Goal: Task Accomplishment & Management: Manage account settings

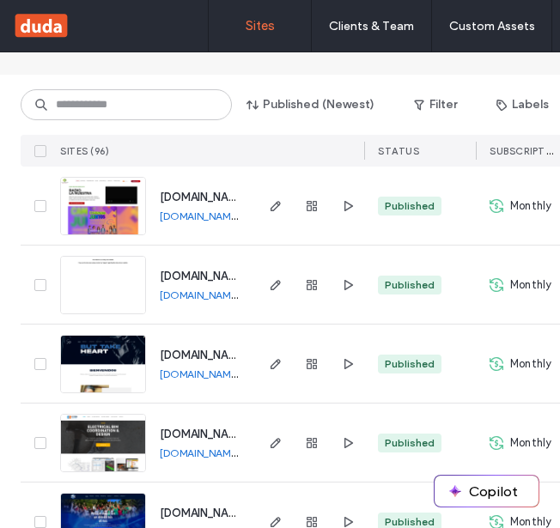
scroll to position [258, 0]
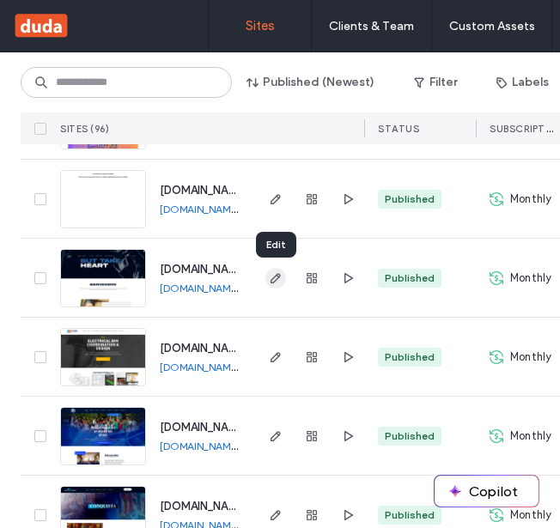
click at [272, 280] on icon "button" at bounding box center [276, 278] width 14 height 14
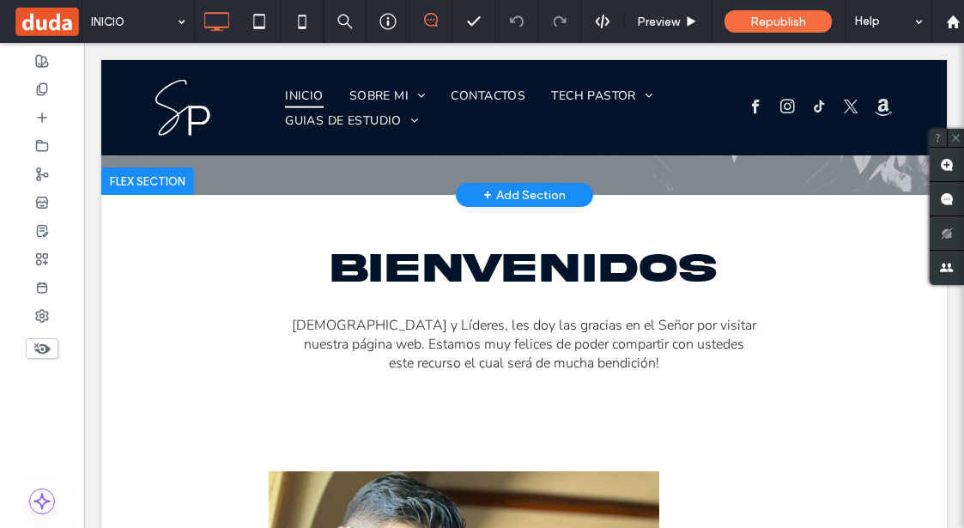
scroll to position [152, 0]
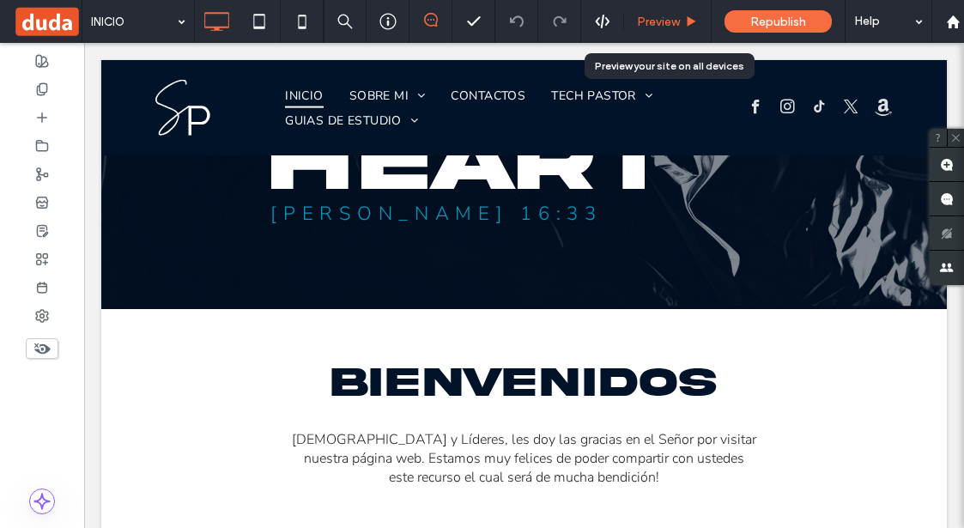
click at [559, 17] on div "Preview" at bounding box center [667, 22] width 87 height 15
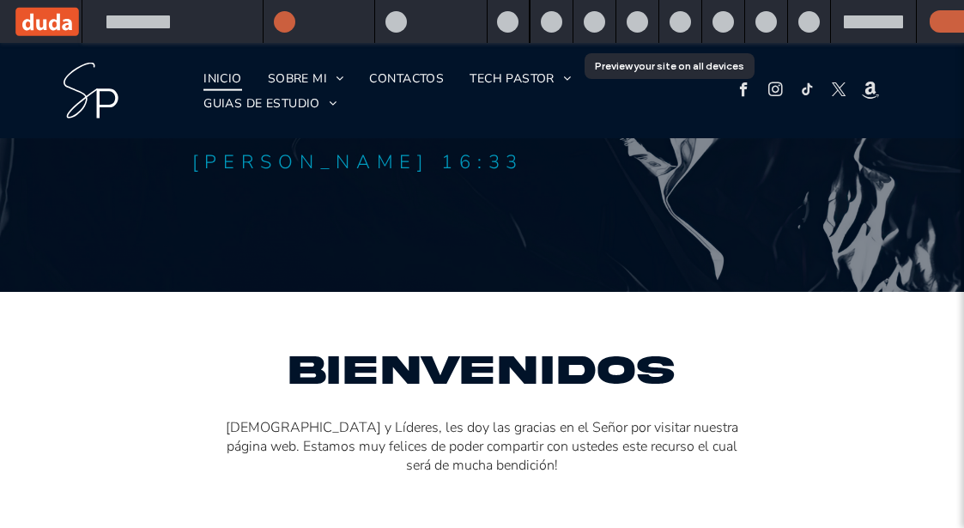
scroll to position [186, 0]
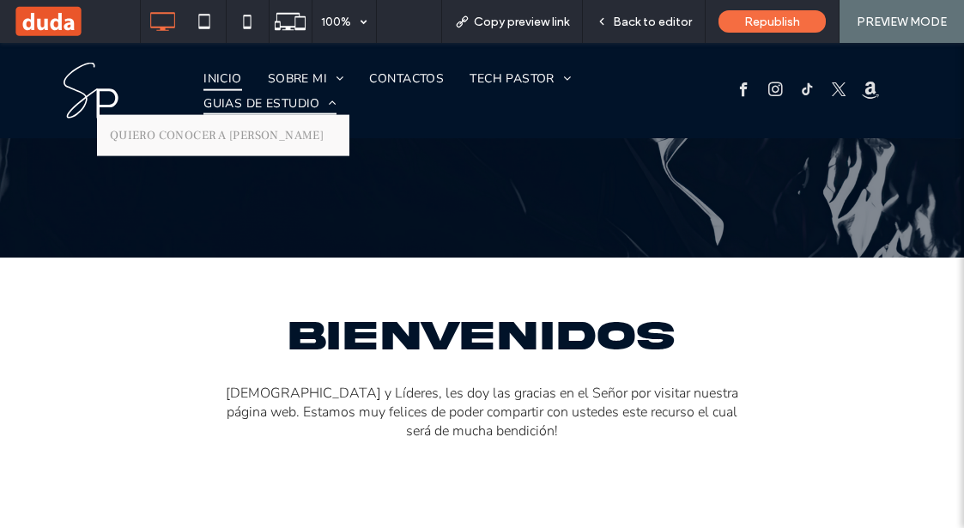
click at [295, 105] on span "GUIAS DE ESTUDIO" at bounding box center [270, 102] width 133 height 25
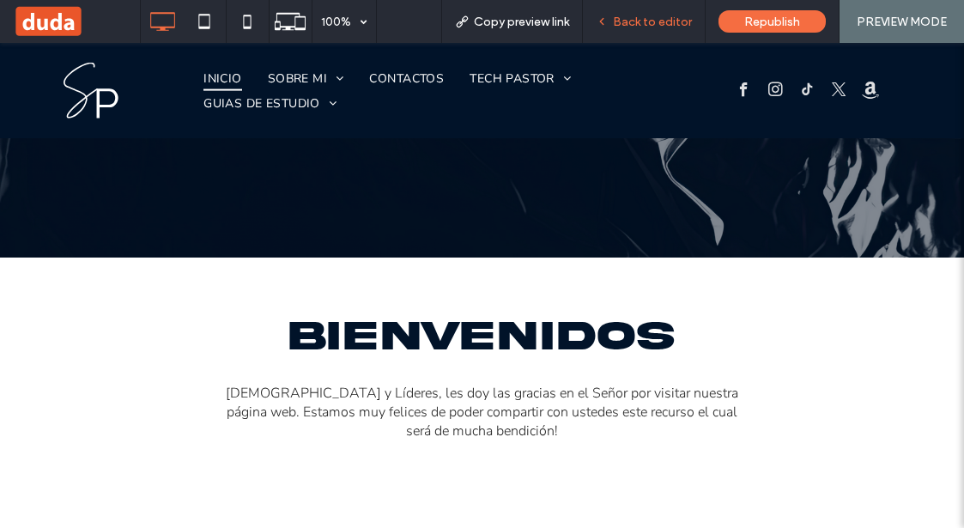
click at [559, 32] on div "Back to editor" at bounding box center [644, 21] width 123 height 43
click at [559, 7] on div "Back to editor" at bounding box center [644, 21] width 123 height 43
click at [559, 26] on span "Back to editor" at bounding box center [652, 22] width 79 height 15
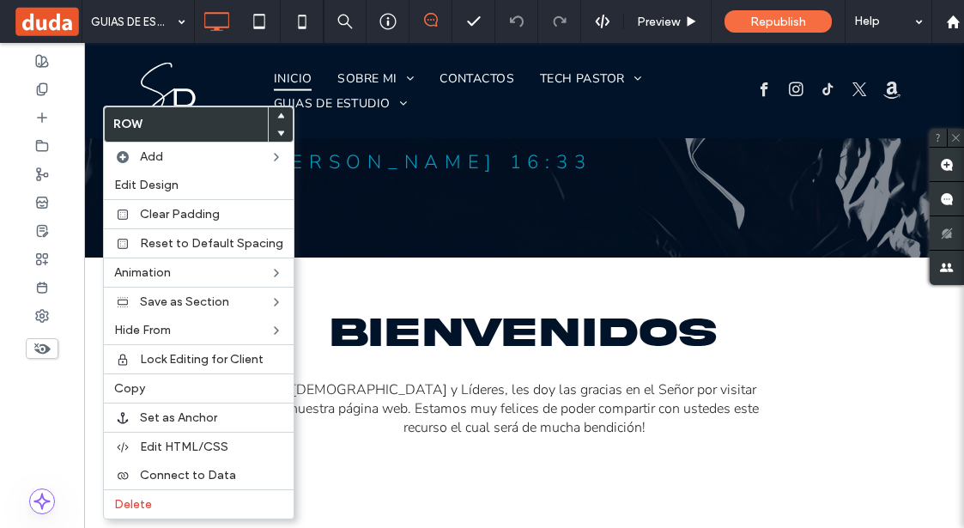
click at [282, 131] on div at bounding box center [281, 133] width 24 height 17
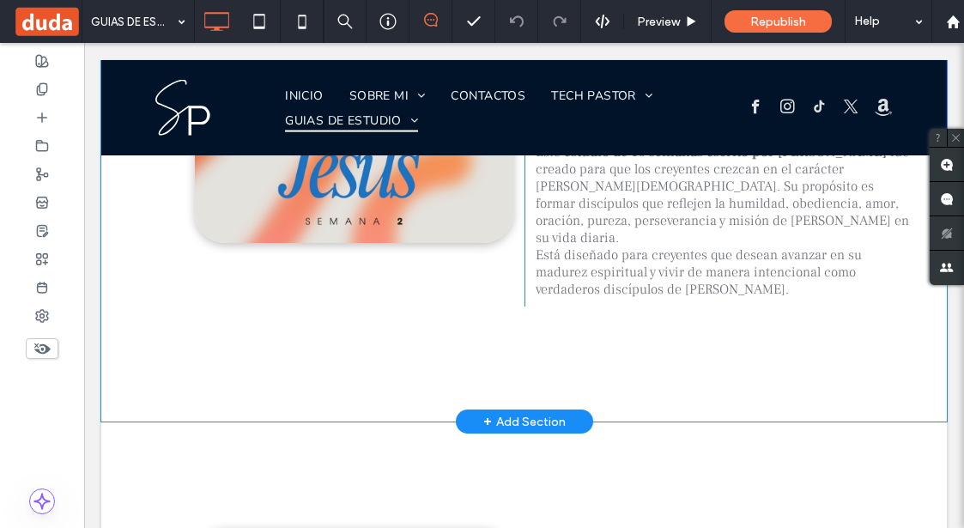
scroll to position [3116, 0]
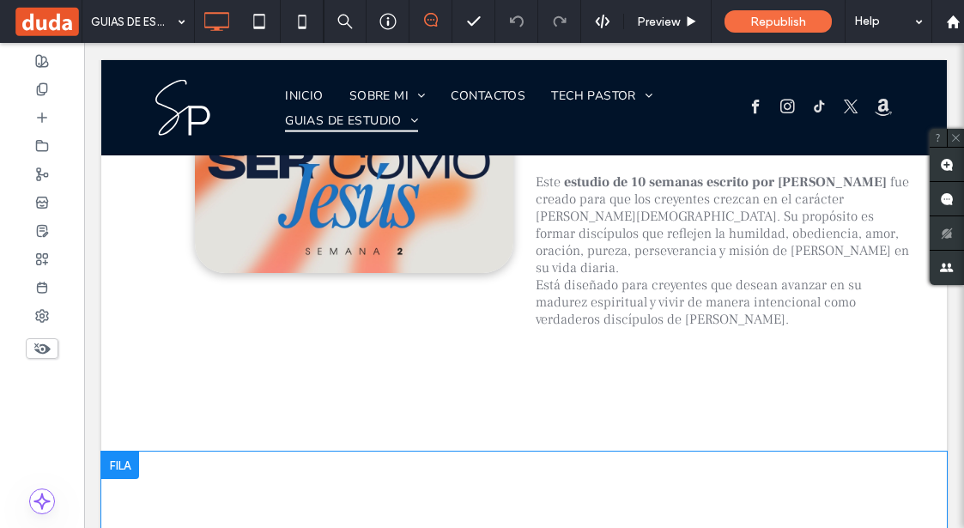
click at [123, 452] on div at bounding box center [120, 465] width 38 height 27
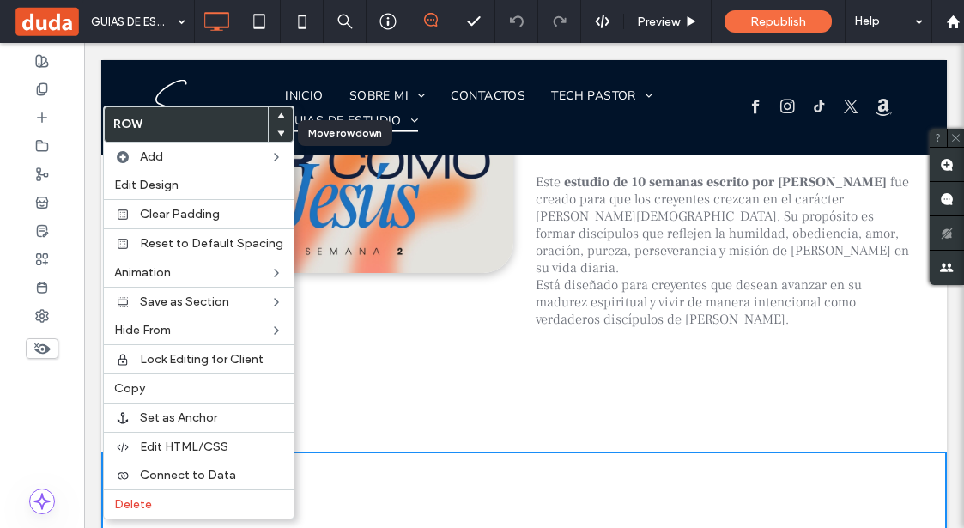
click at [277, 130] on icon at bounding box center [280, 133] width 7 height 7
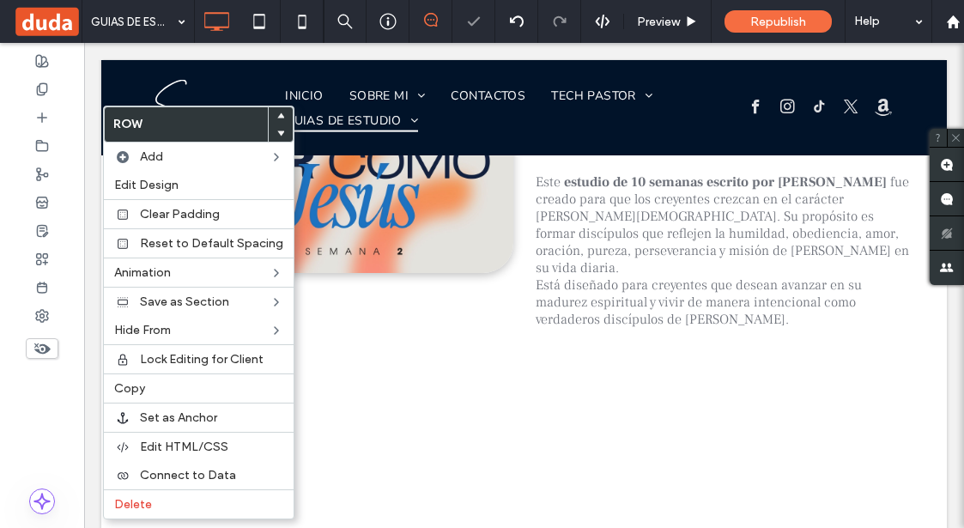
click at [377, 222] on div "Click To Paste Quiero ser como [DEMOGRAPHIC_DATA][PERSON_NAME] estudio de 10 se…" at bounding box center [524, 215] width 846 height 473
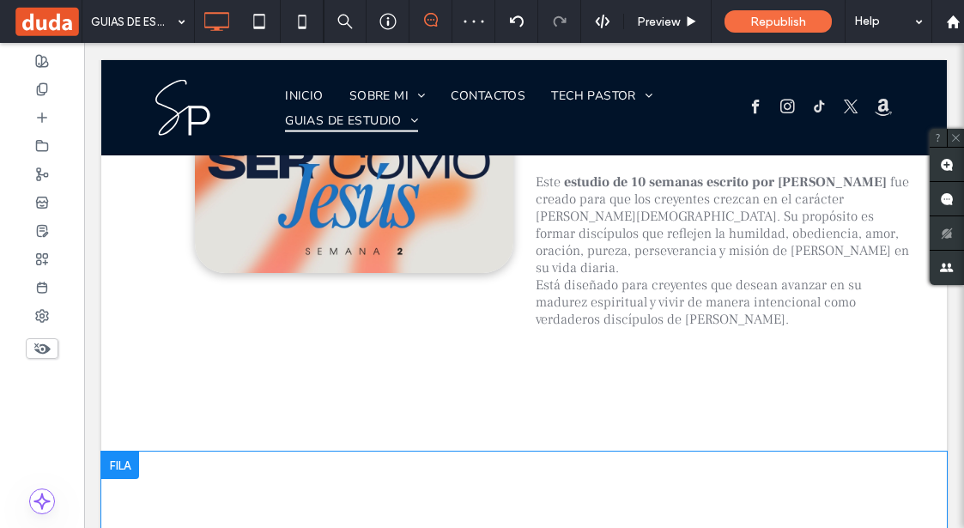
click at [116, 452] on div at bounding box center [120, 465] width 38 height 27
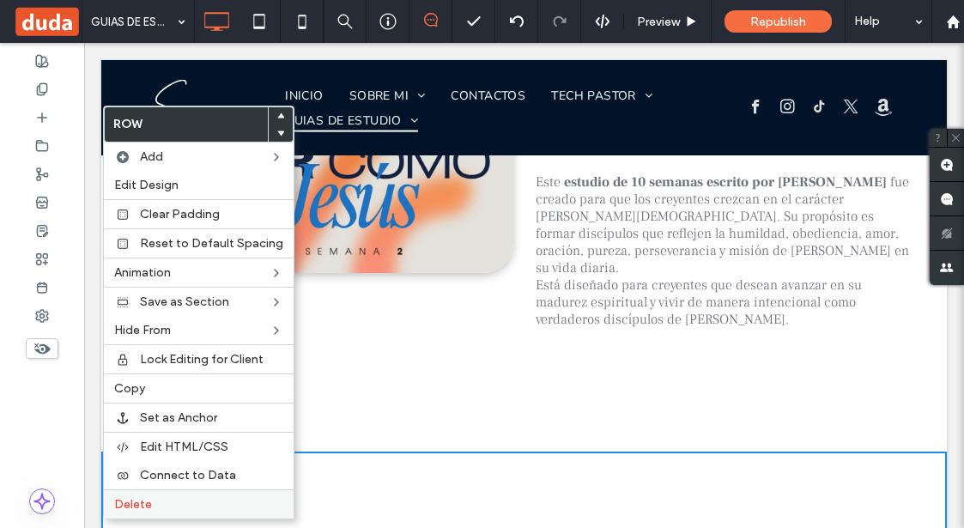
click at [199, 495] on div "Delete" at bounding box center [199, 503] width 190 height 29
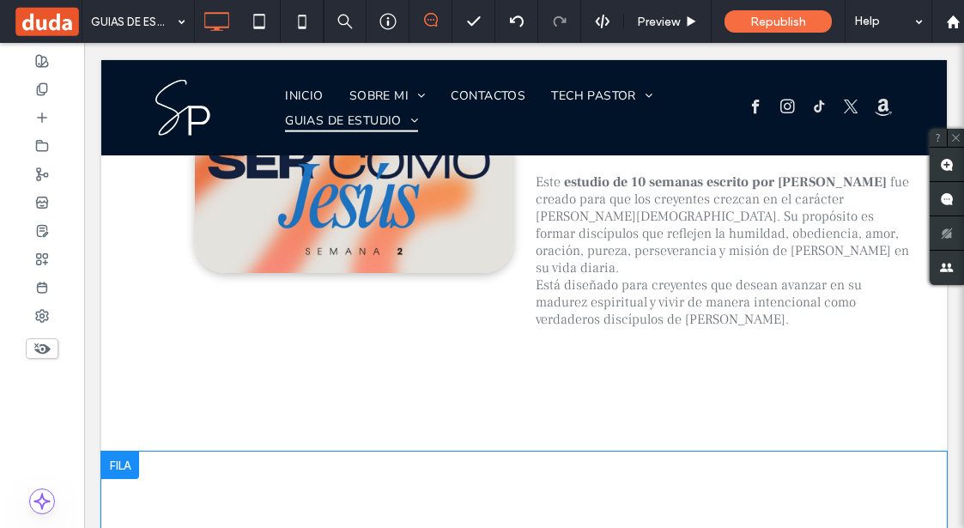
click at [114, 452] on div at bounding box center [120, 465] width 38 height 27
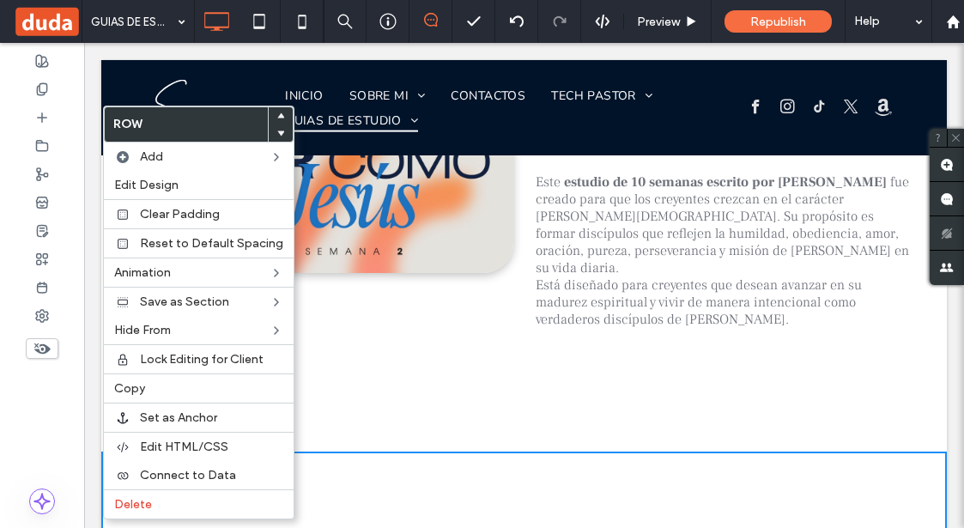
click at [270, 126] on div at bounding box center [281, 133] width 24 height 17
click at [270, 130] on div at bounding box center [281, 133] width 24 height 17
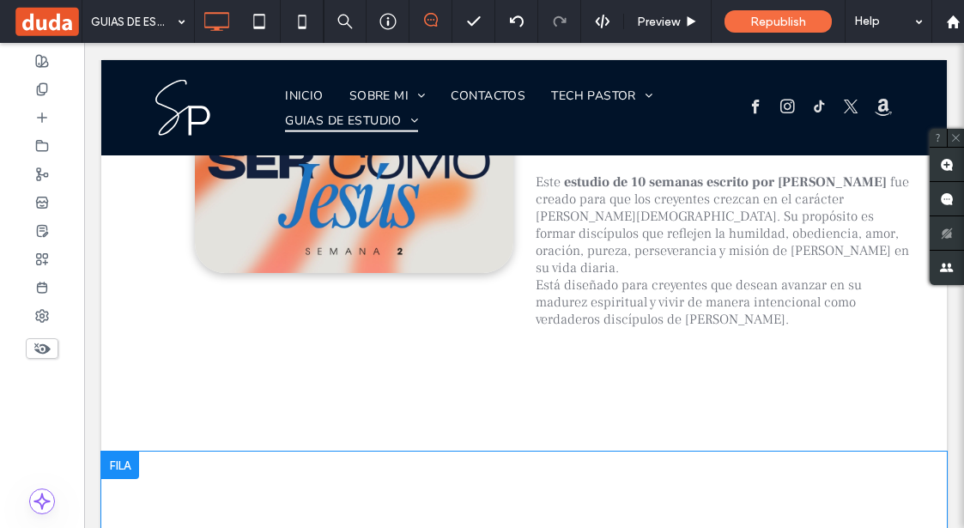
click at [126, 452] on div at bounding box center [120, 465] width 38 height 27
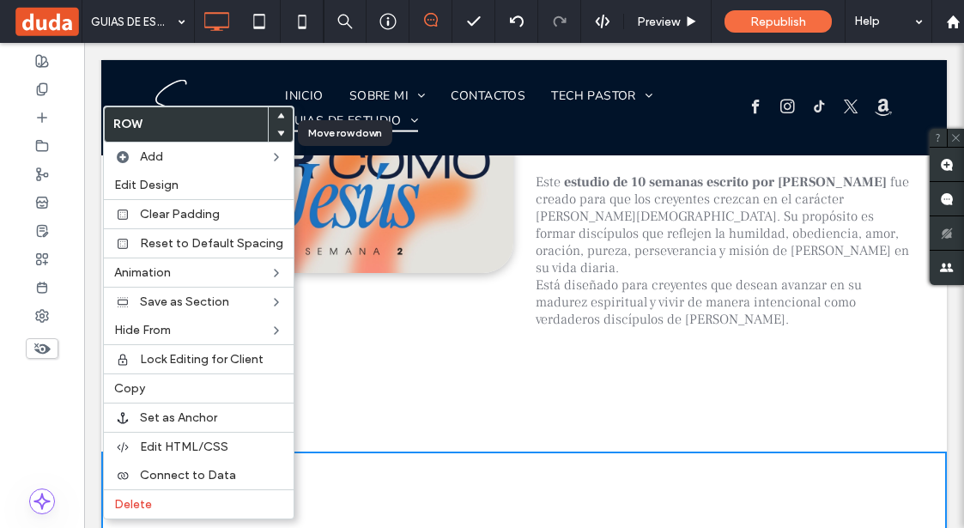
click at [277, 132] on use at bounding box center [281, 133] width 8 height 5
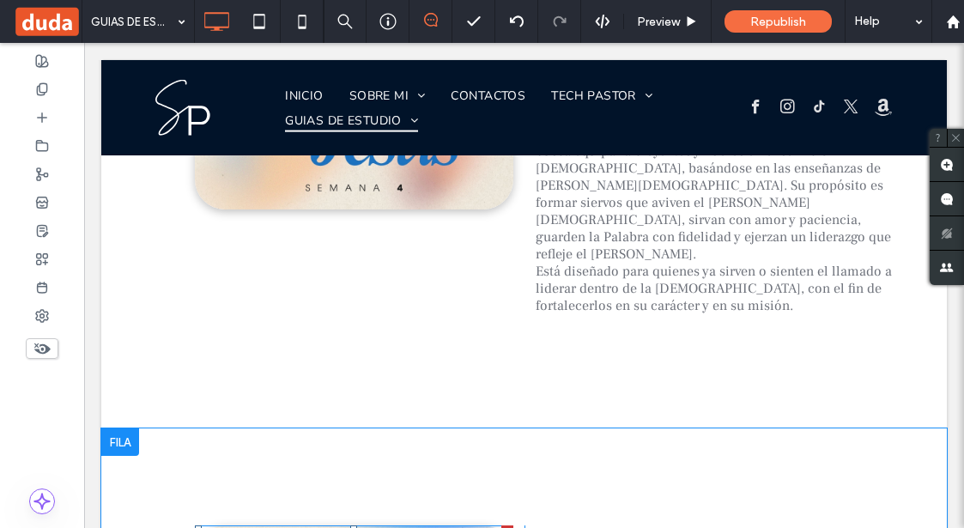
scroll to position [4146, 0]
click at [107, 430] on div at bounding box center [120, 443] width 38 height 27
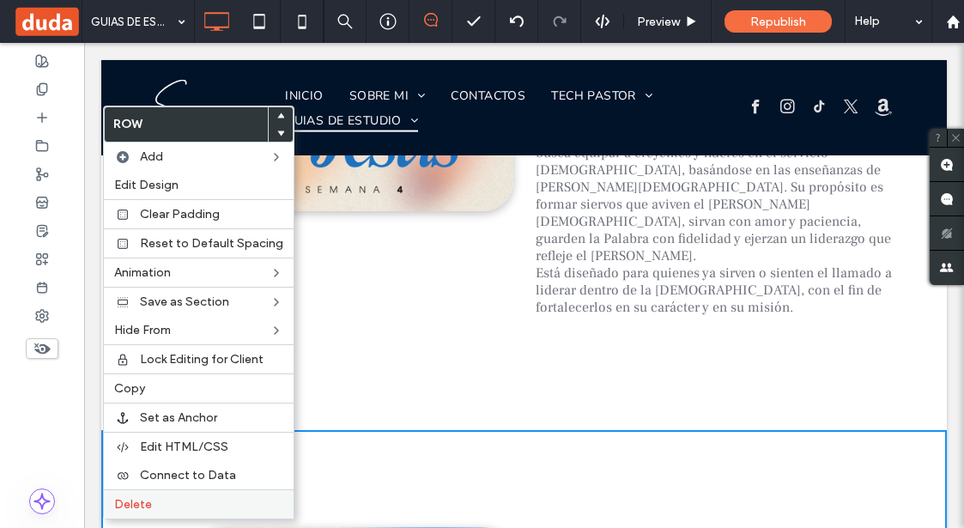
click at [245, 499] on label "Delete" at bounding box center [198, 504] width 169 height 15
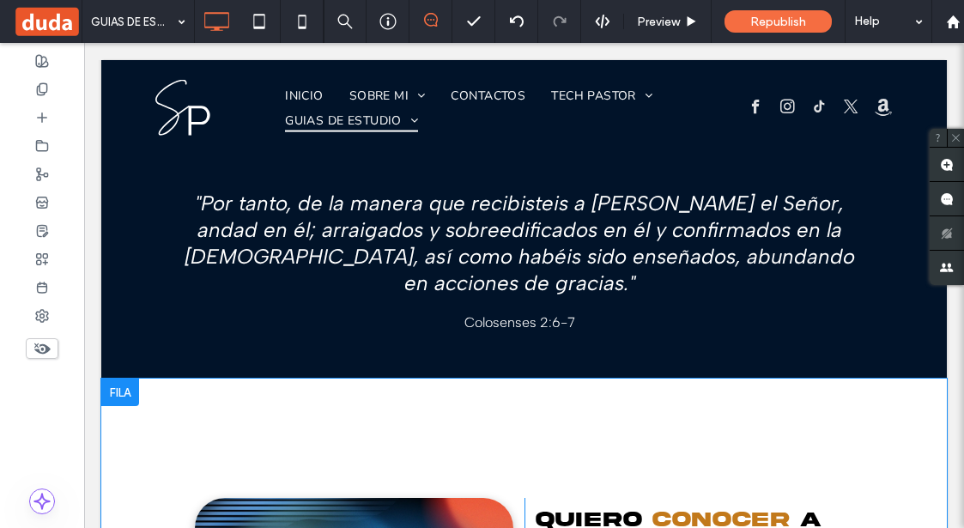
scroll to position [2318, 0]
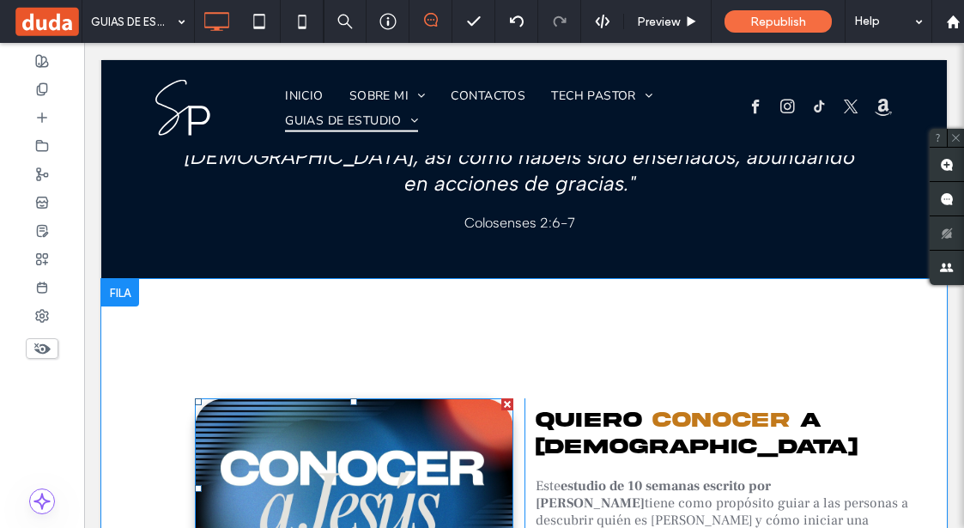
click at [379, 398] on img at bounding box center [354, 487] width 319 height 179
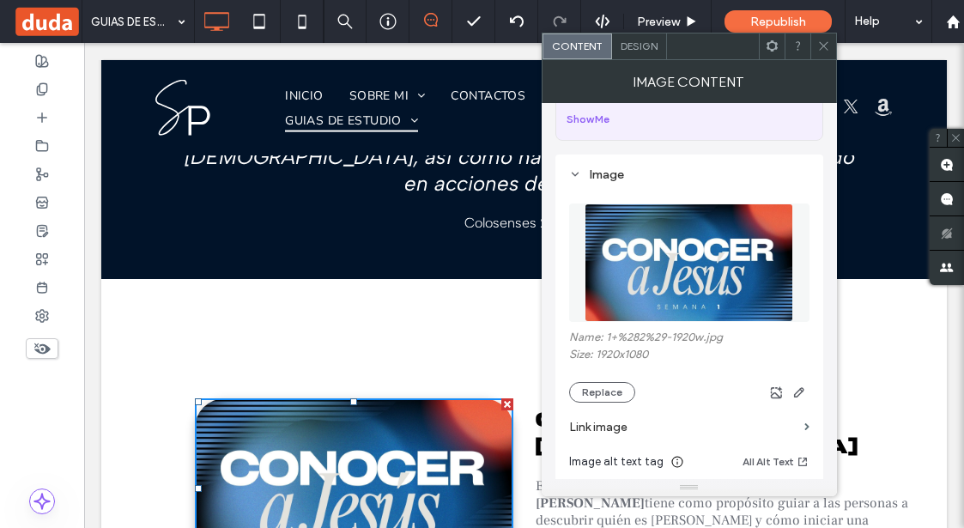
scroll to position [258, 0]
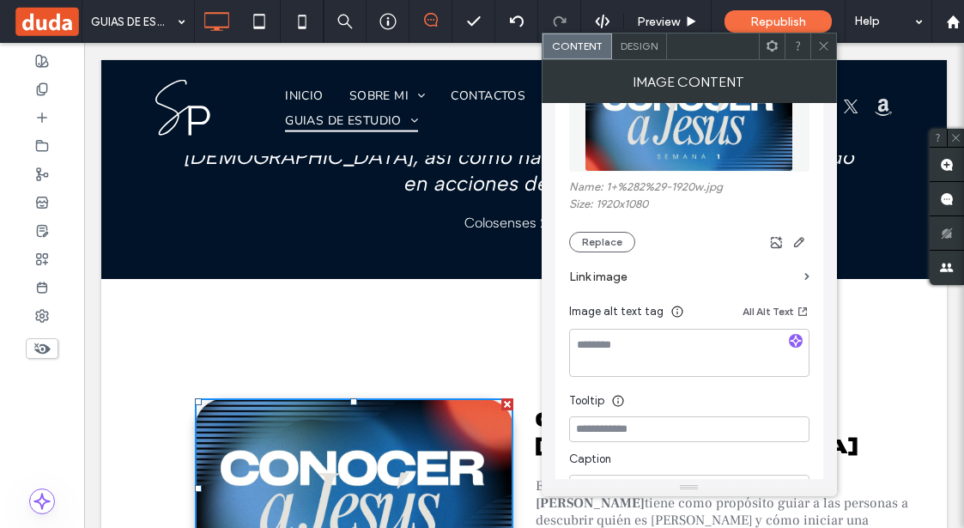
click at [559, 276] on label "Link image" at bounding box center [683, 277] width 228 height 32
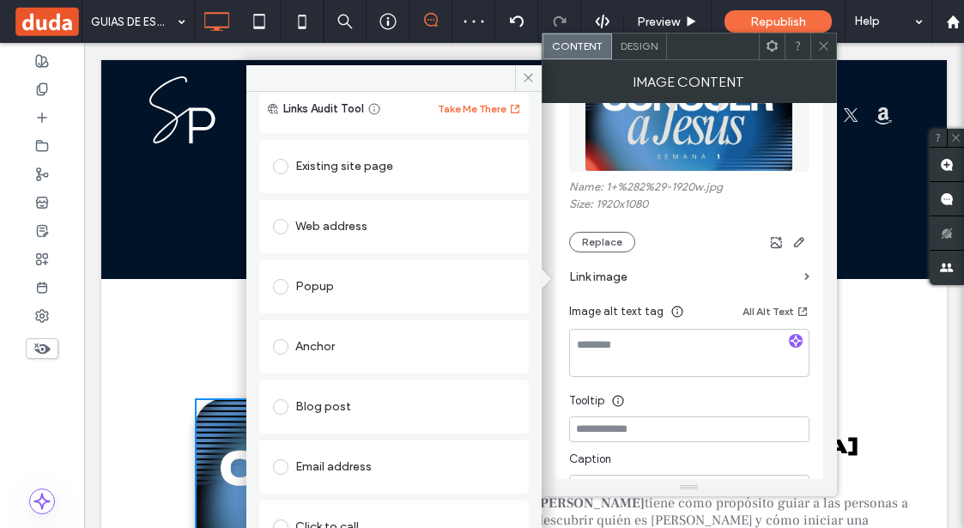
scroll to position [0, 0]
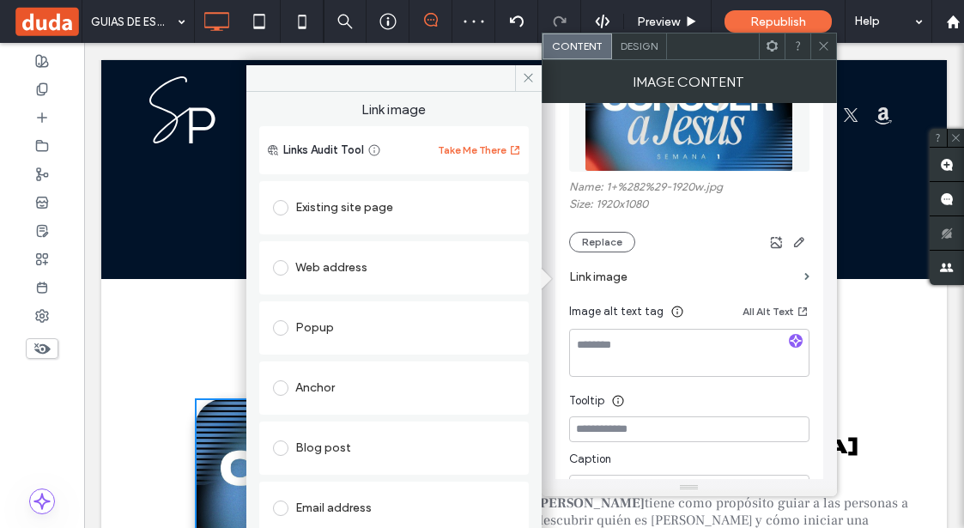
click at [343, 217] on div "Existing site page" at bounding box center [394, 207] width 242 height 27
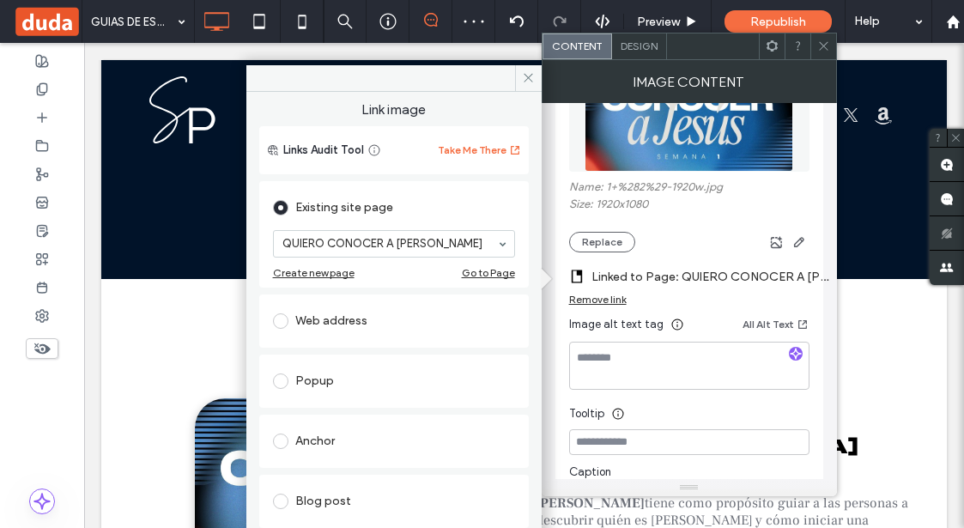
click at [559, 44] on icon at bounding box center [823, 45] width 13 height 13
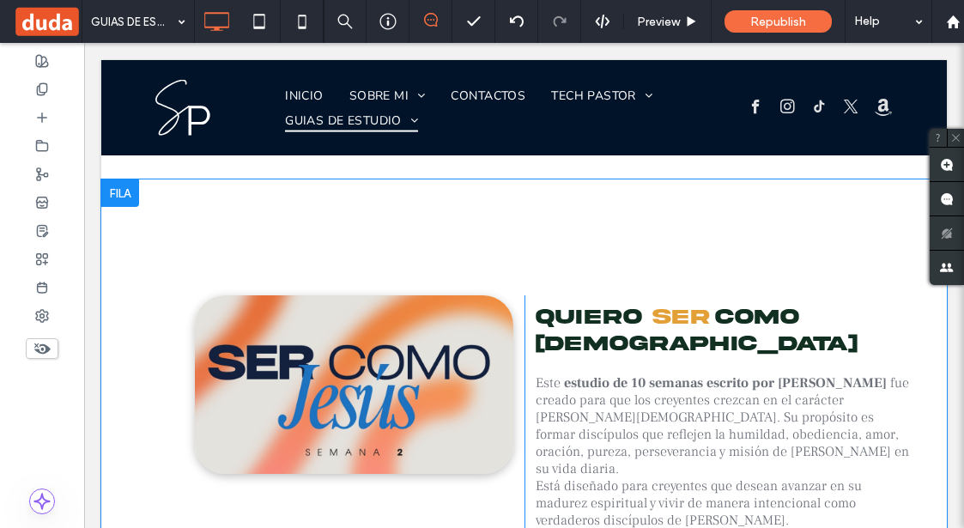
scroll to position [2919, 0]
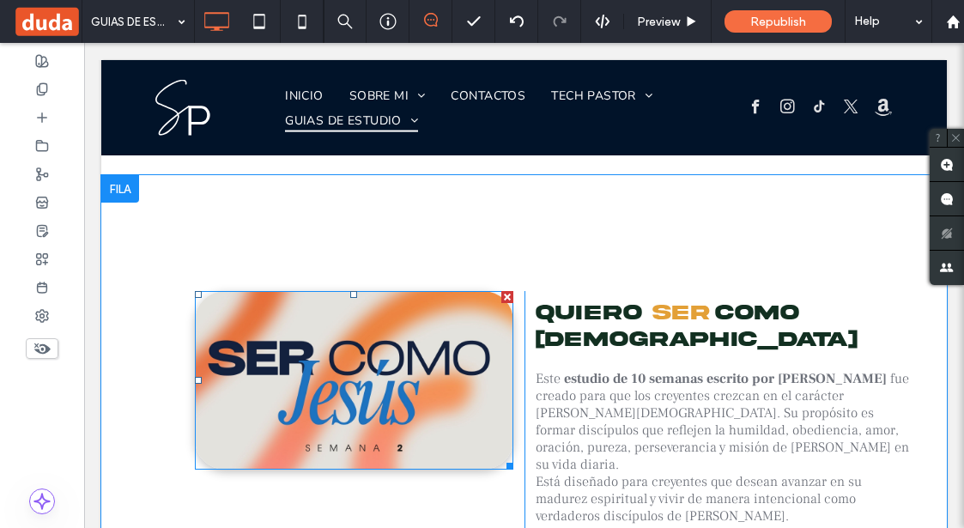
click at [377, 291] on img at bounding box center [354, 380] width 319 height 179
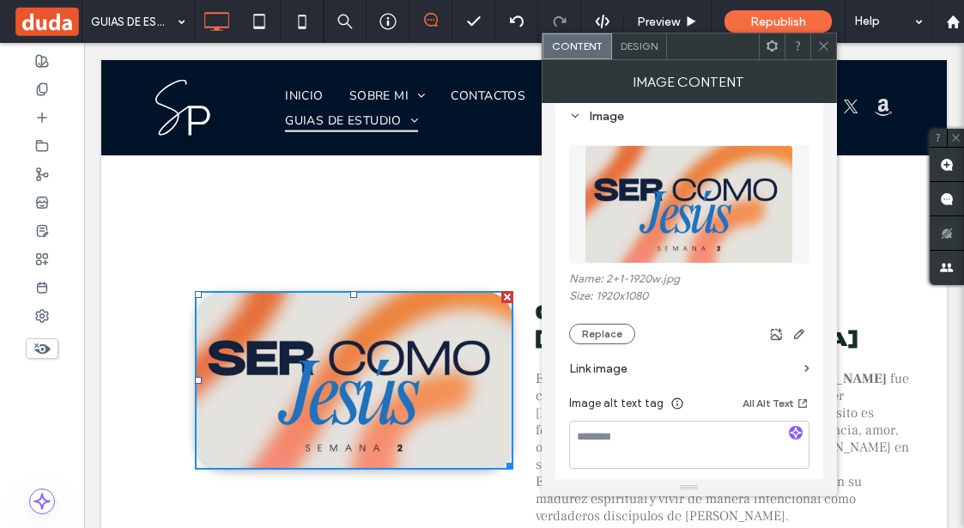
scroll to position [172, 0]
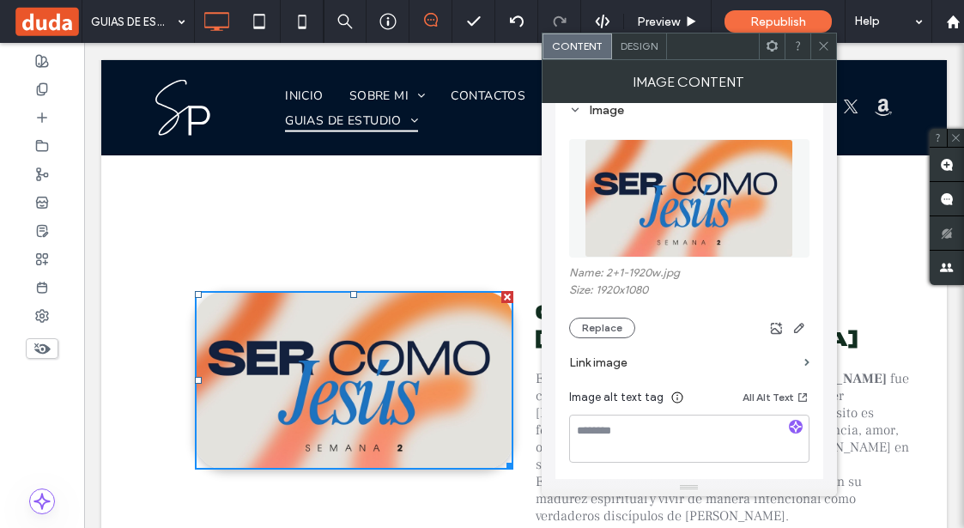
click at [379, 359] on div "Click To Paste Quiero ser como [DEMOGRAPHIC_DATA][PERSON_NAME] estudio de 10 se…" at bounding box center [524, 411] width 846 height 473
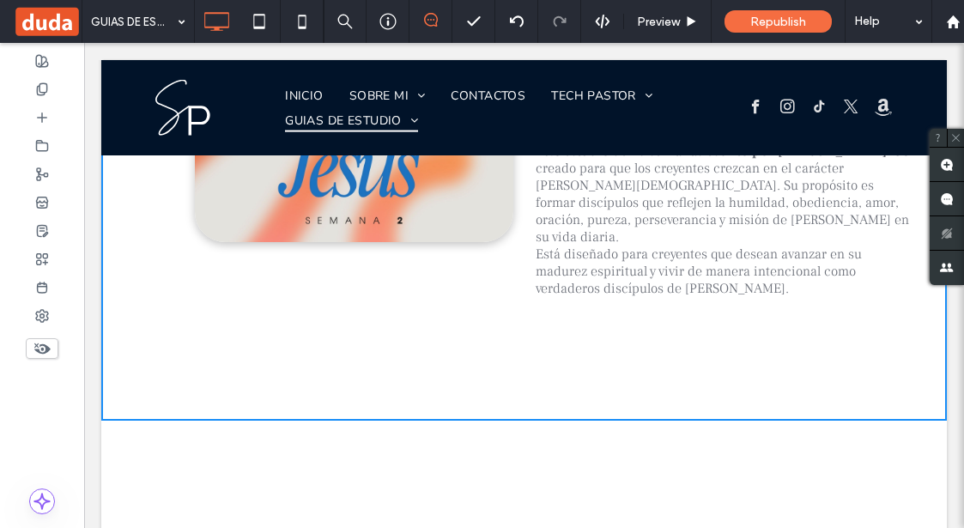
scroll to position [3263, 0]
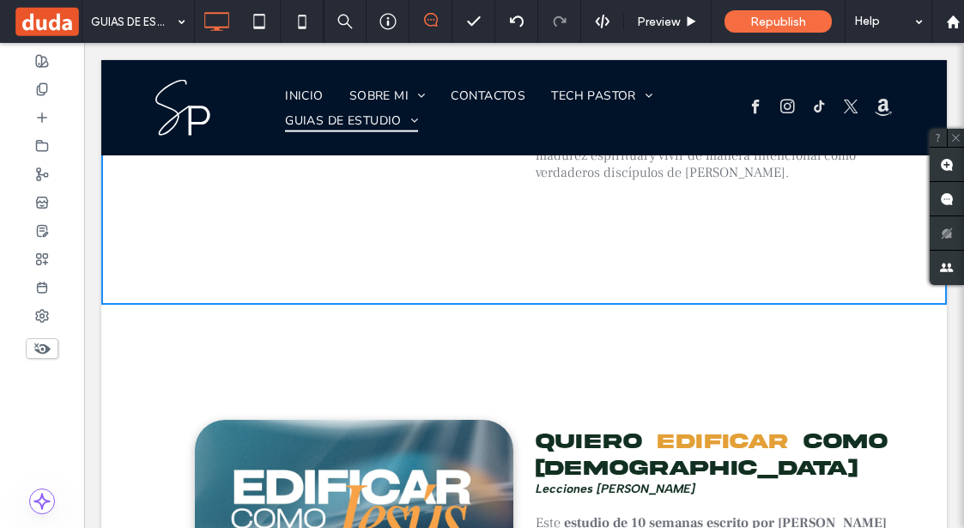
click at [397, 420] on img at bounding box center [354, 509] width 319 height 179
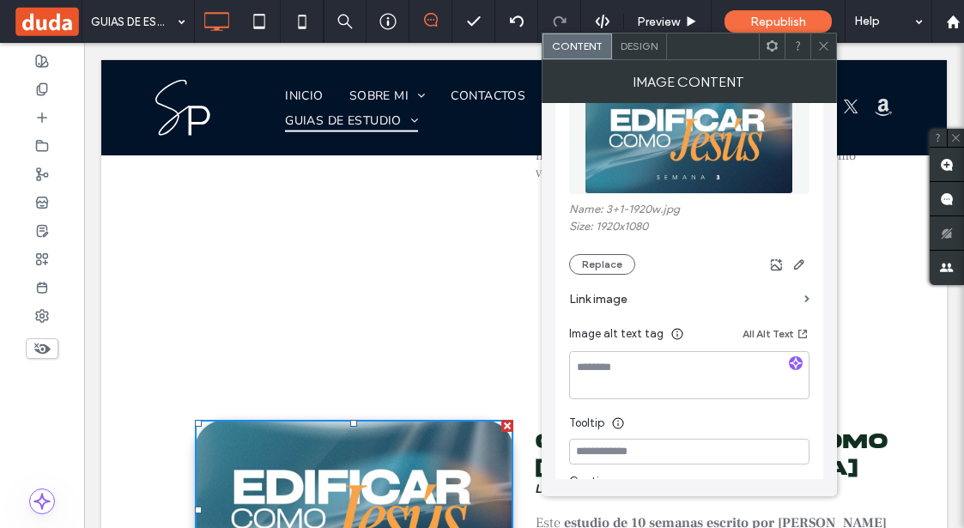
scroll to position [258, 0]
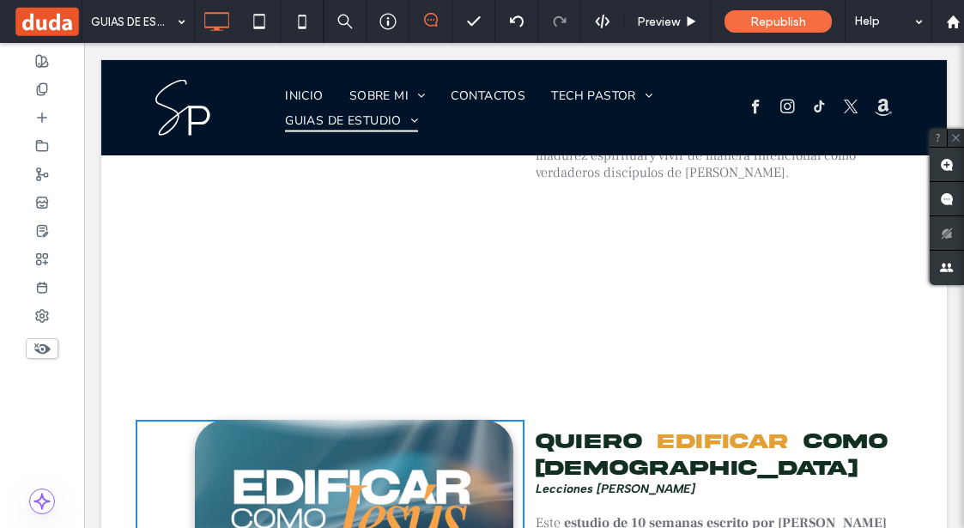
scroll to position [3606, 0]
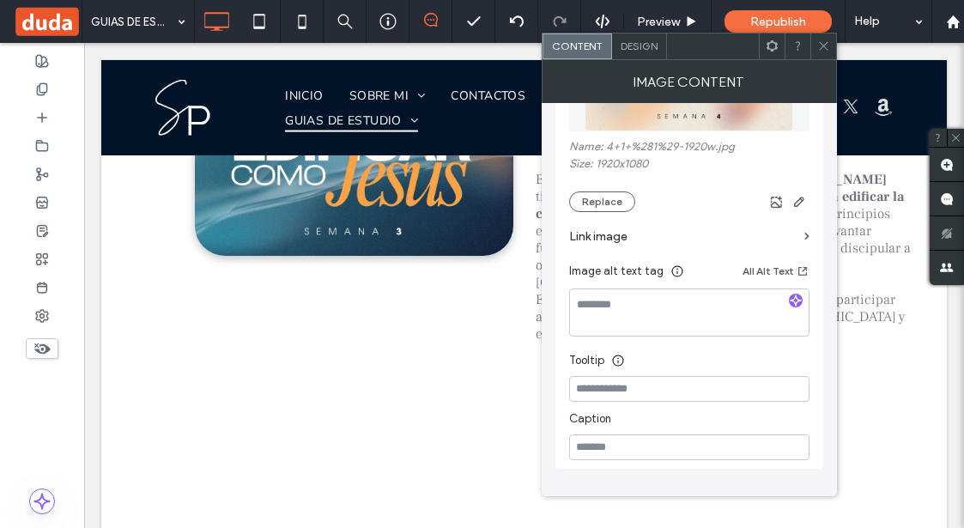
scroll to position [297, 0]
click at [559, 49] on icon at bounding box center [823, 45] width 13 height 13
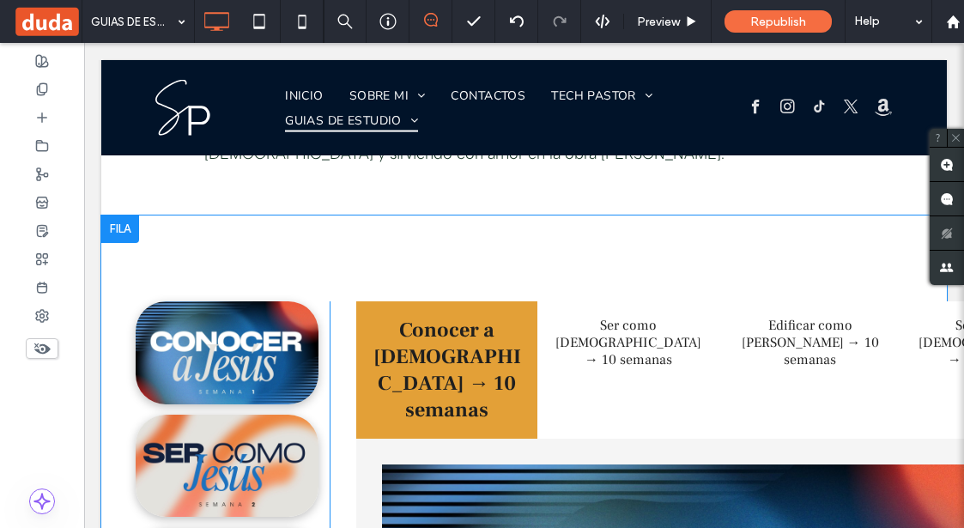
scroll to position [1030, 0]
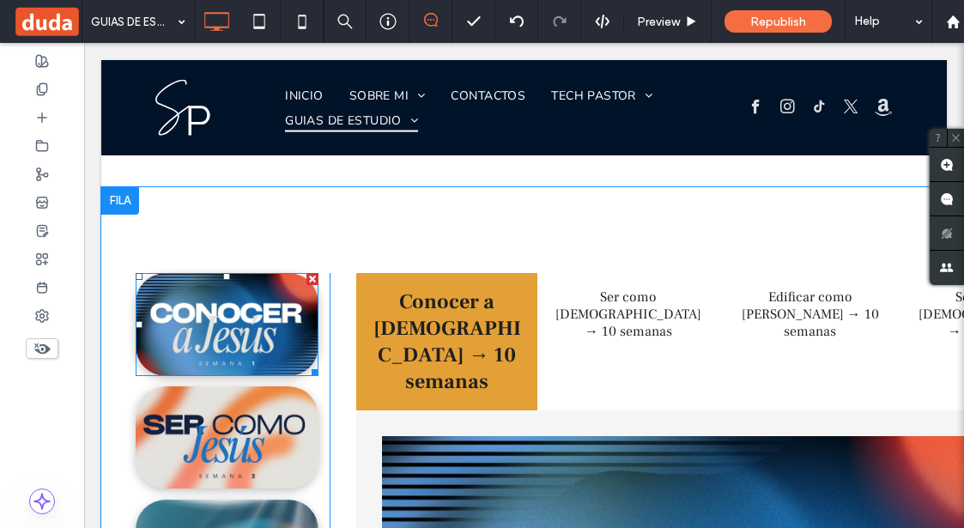
click at [210, 287] on img at bounding box center [227, 324] width 183 height 103
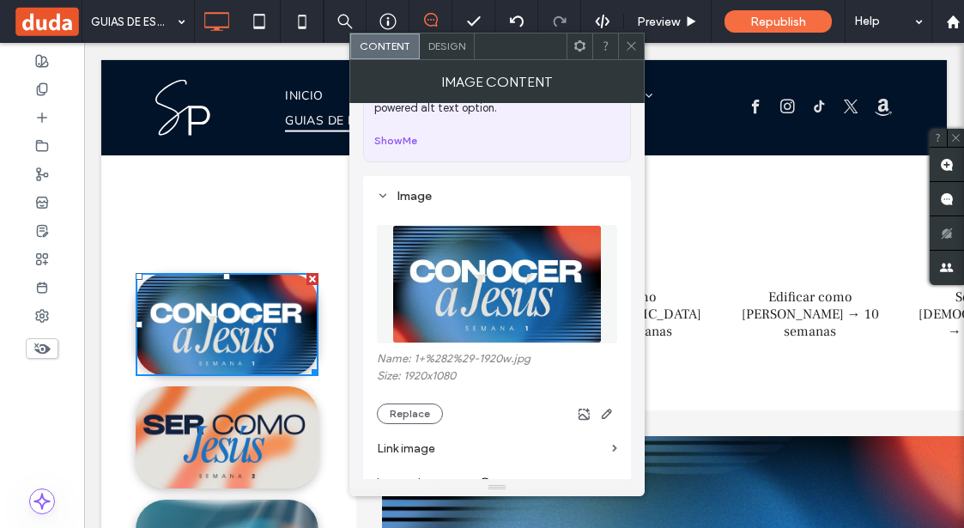
scroll to position [172, 0]
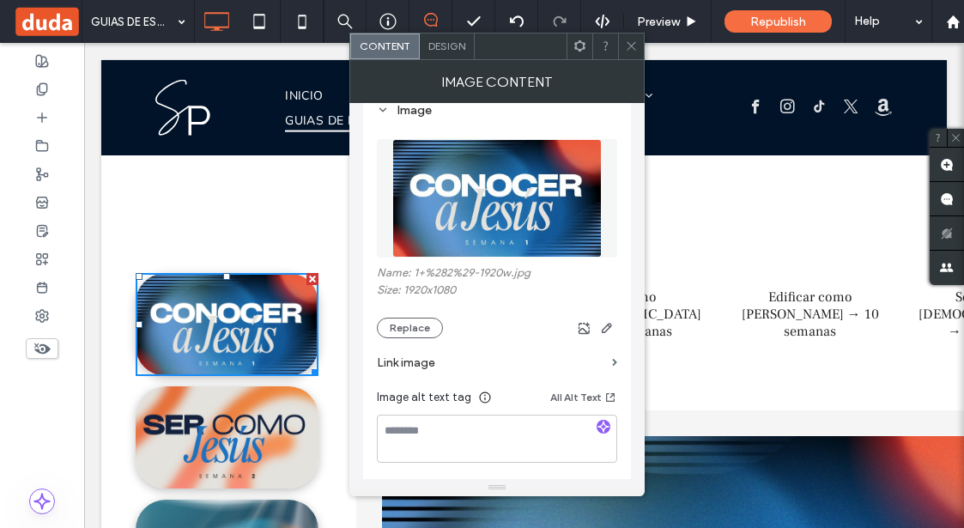
click at [428, 368] on label "Link image" at bounding box center [491, 363] width 228 height 32
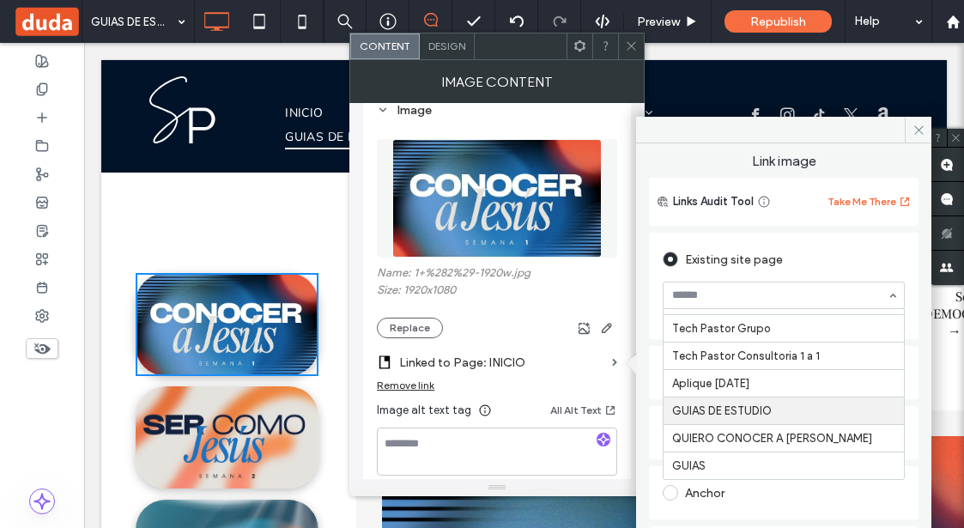
scroll to position [86, 0]
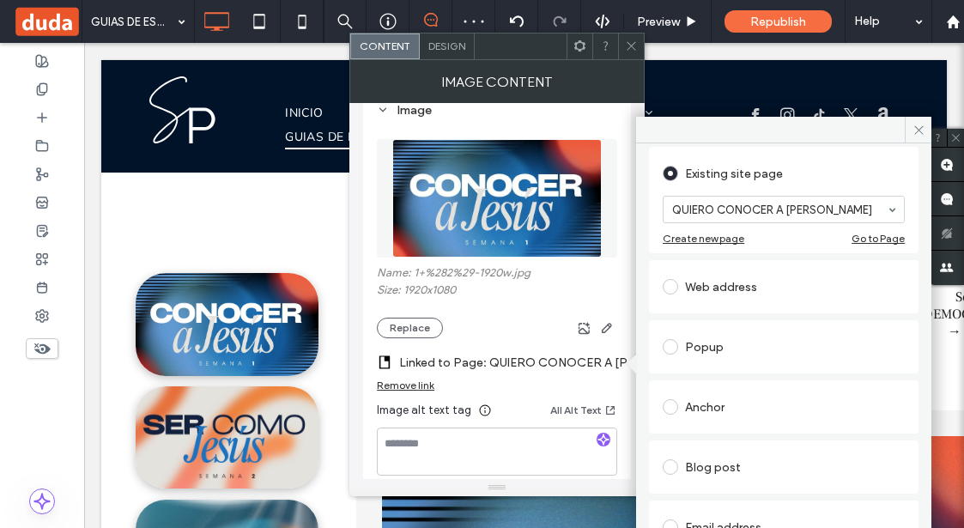
click at [559, 50] on icon at bounding box center [631, 45] width 13 height 13
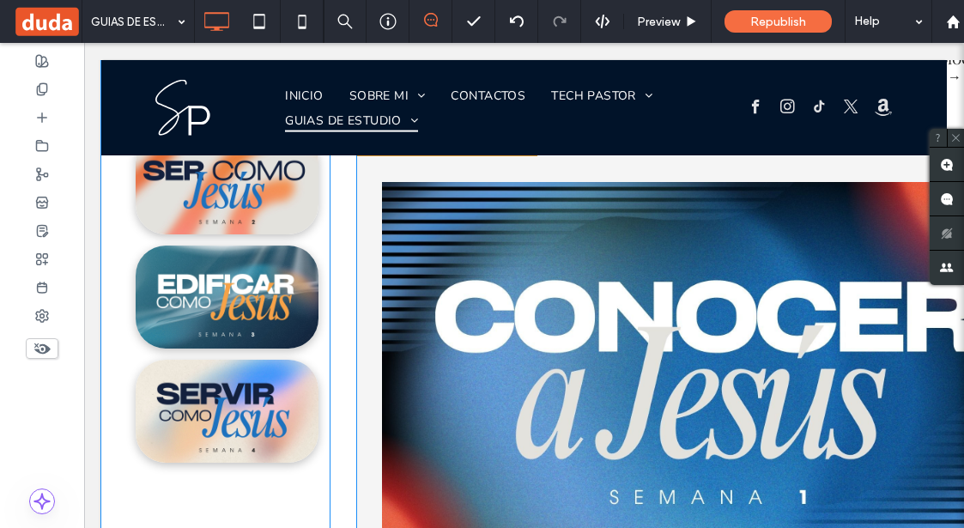
scroll to position [1374, 0]
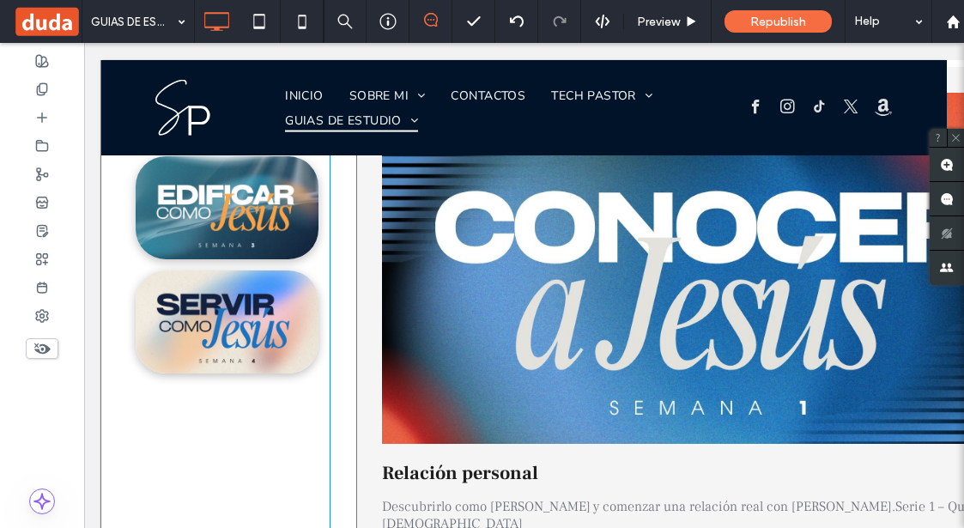
click at [517, 216] on span at bounding box center [719, 416] width 726 height 972
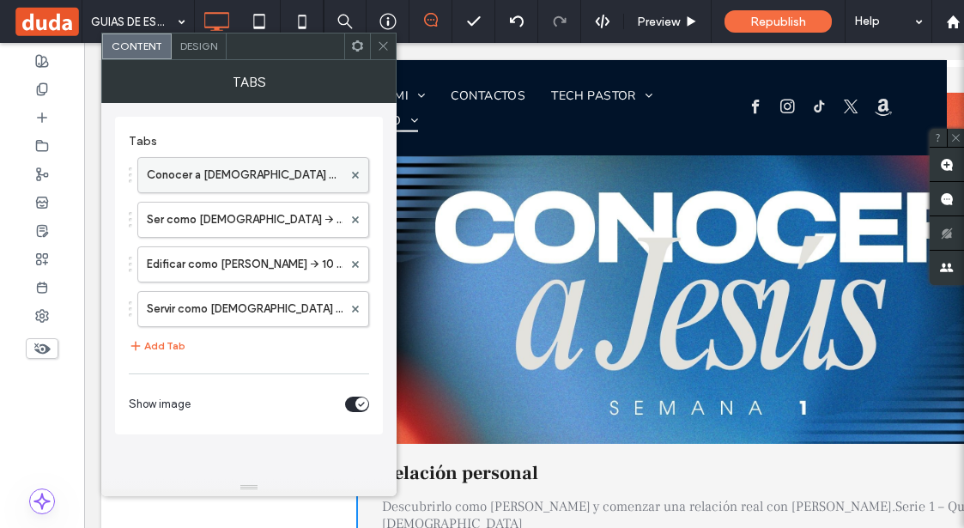
click at [226, 169] on label "Conocer a [DEMOGRAPHIC_DATA] → 10 semanas" at bounding box center [245, 175] width 196 height 34
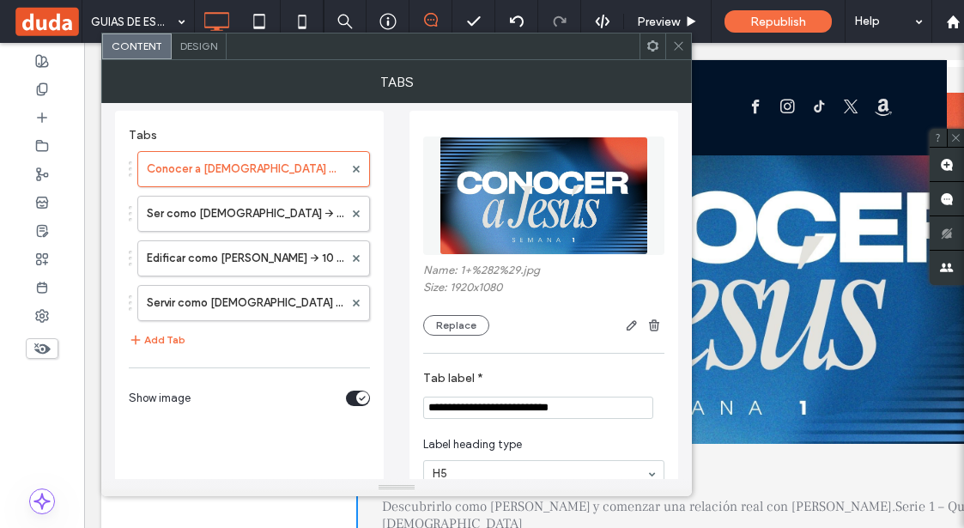
scroll to position [0, 0]
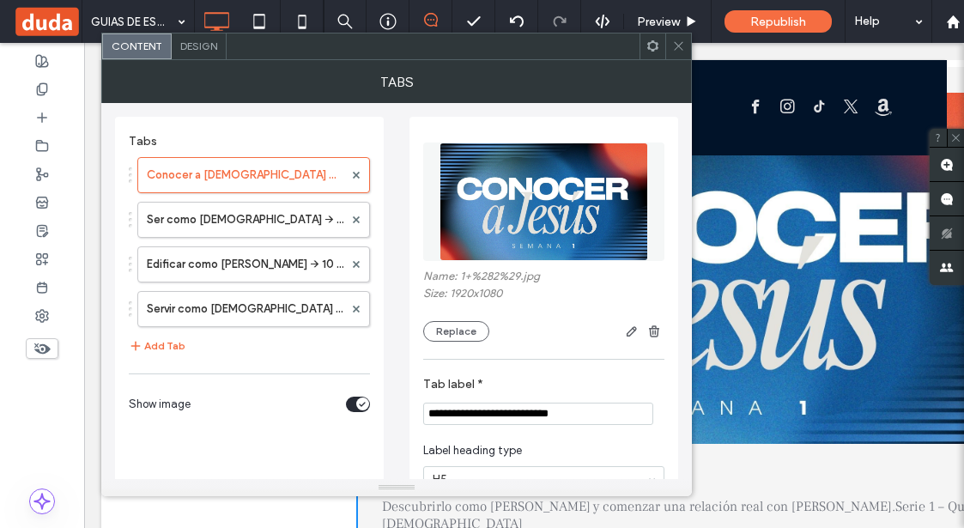
click at [559, 40] on icon at bounding box center [678, 45] width 13 height 13
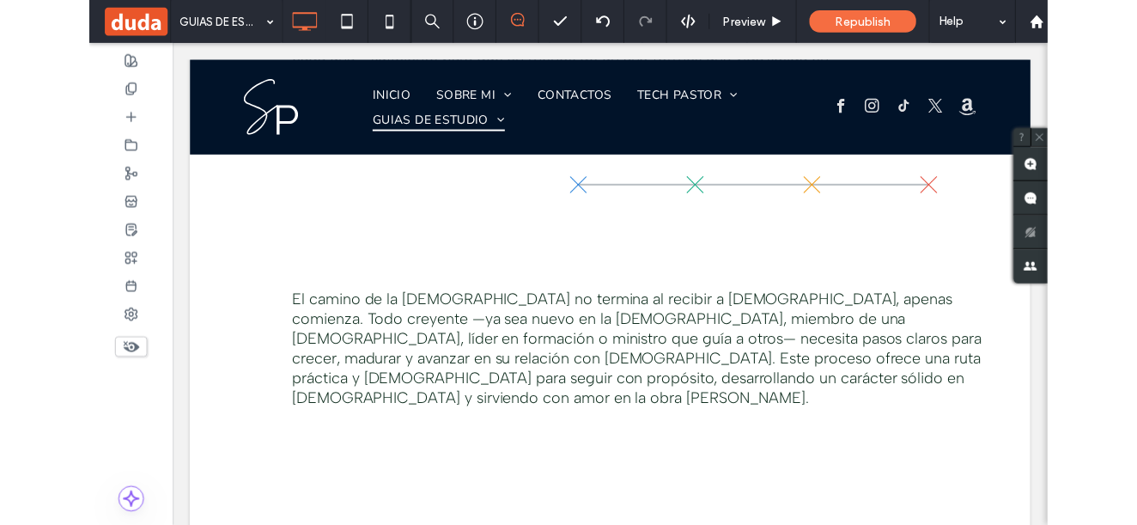
scroll to position [429, 0]
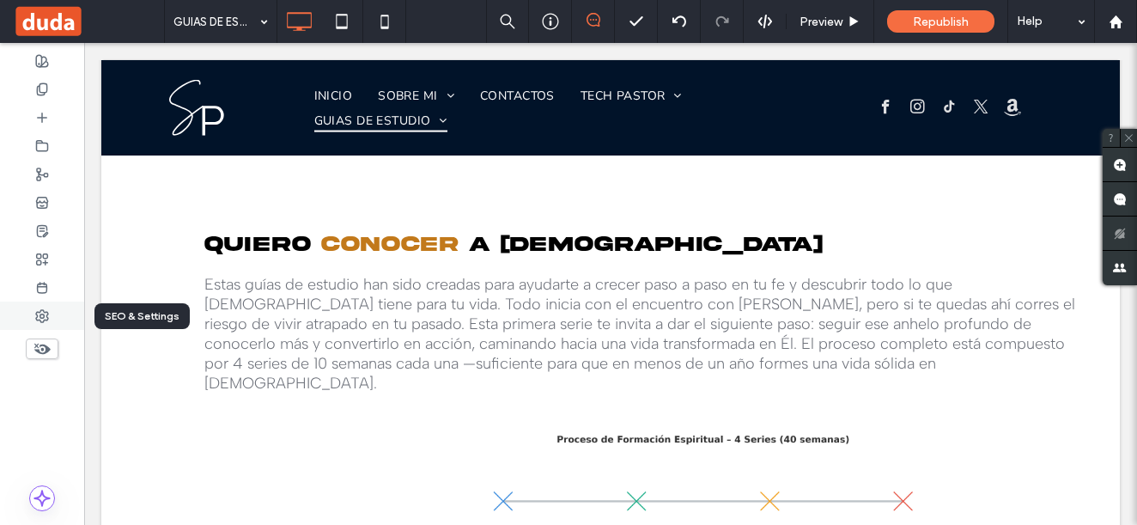
click at [37, 323] on div at bounding box center [42, 315] width 84 height 28
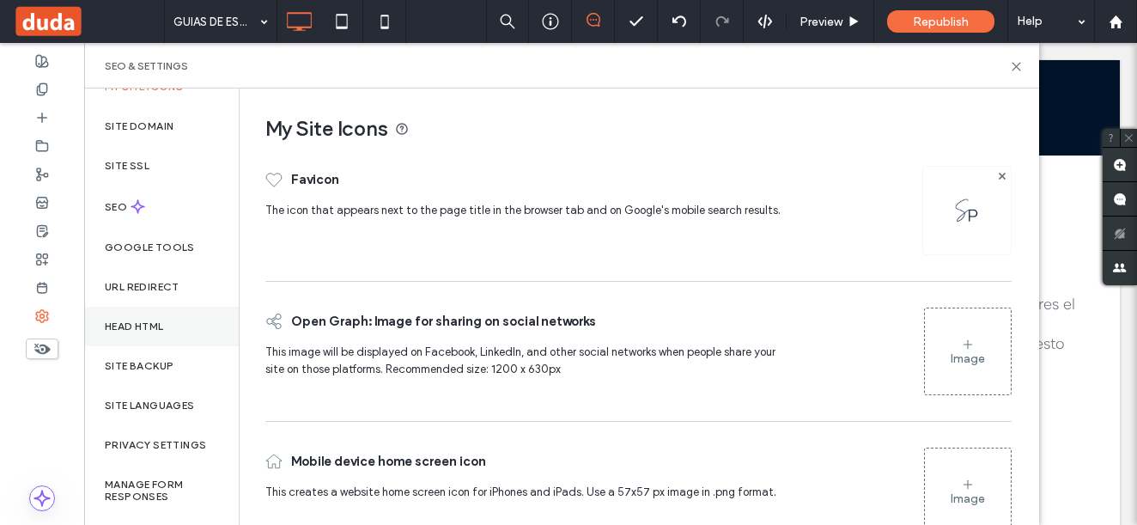
scroll to position [86, 0]
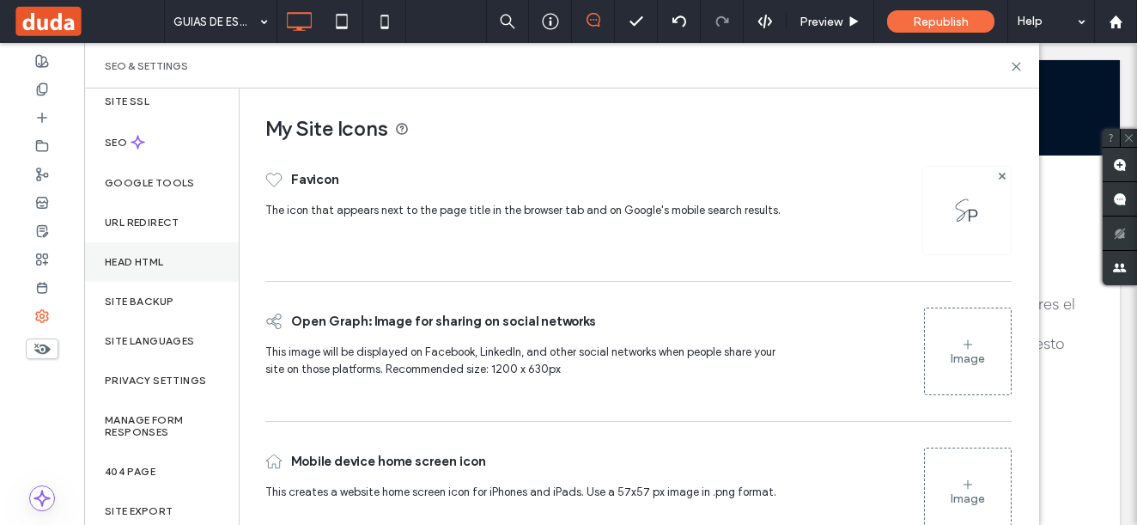
click at [175, 349] on div "Site Languages" at bounding box center [161, 340] width 155 height 39
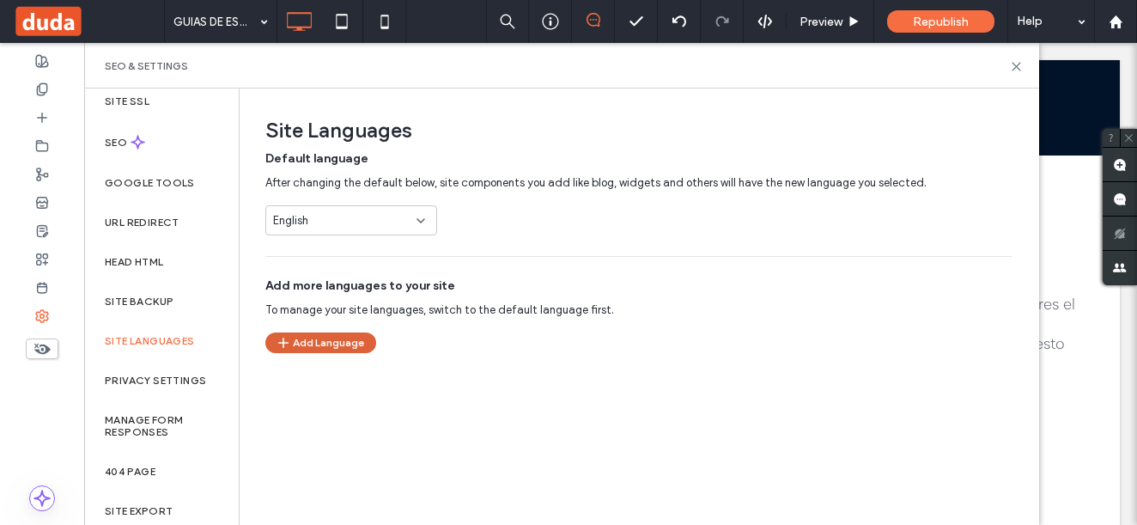
click at [330, 342] on button "Add Language" at bounding box center [320, 342] width 111 height 21
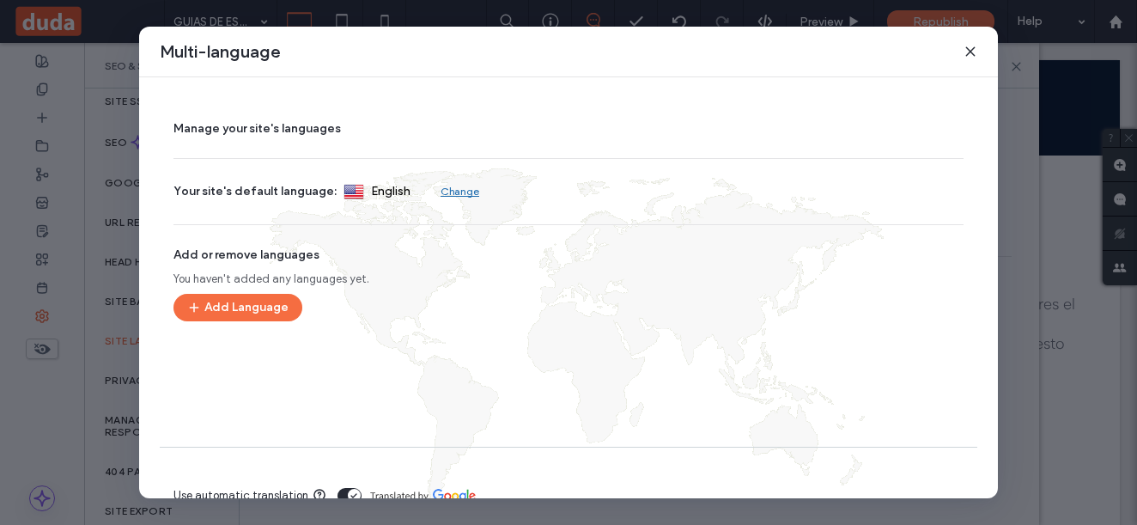
click at [442, 191] on link "Change" at bounding box center [459, 191] width 39 height 13
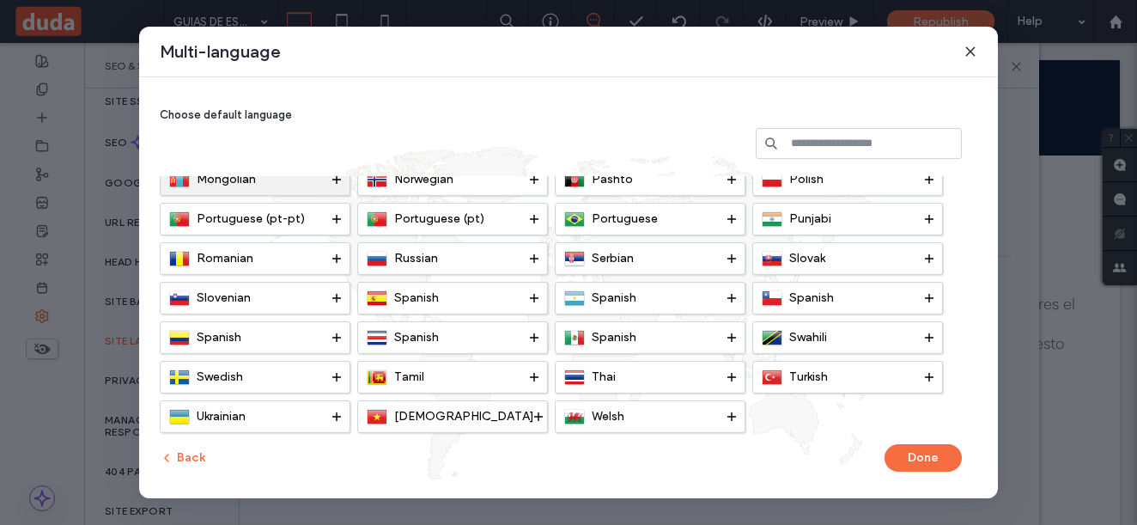
scroll to position [532, 0]
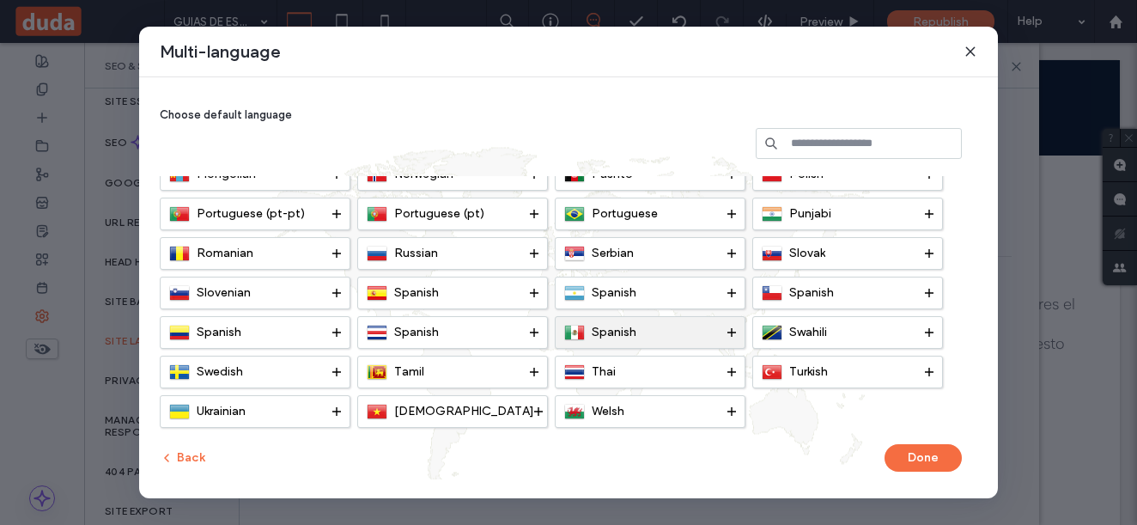
click at [559, 328] on span "Spanish" at bounding box center [614, 332] width 45 height 15
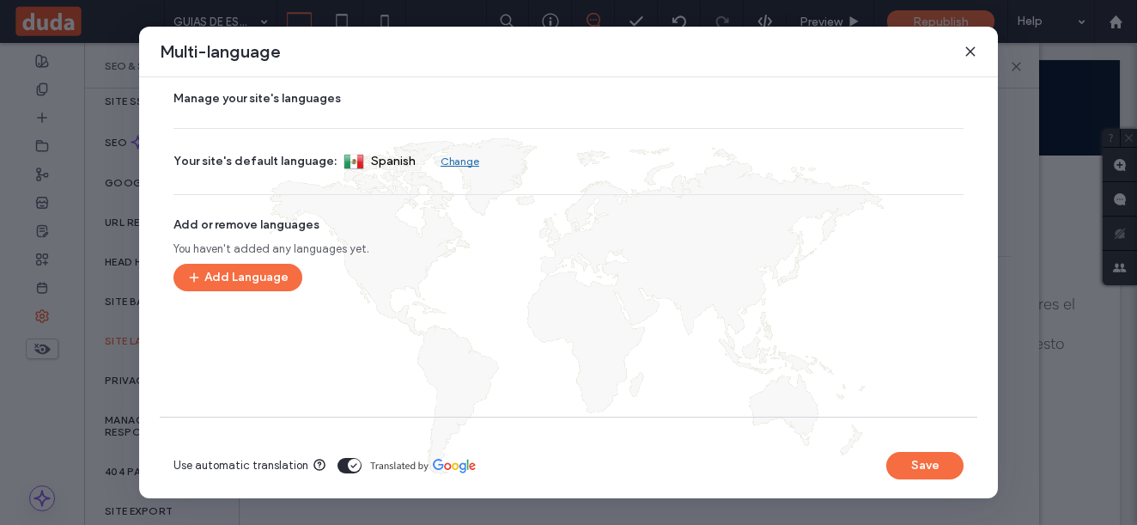
scroll to position [43, 0]
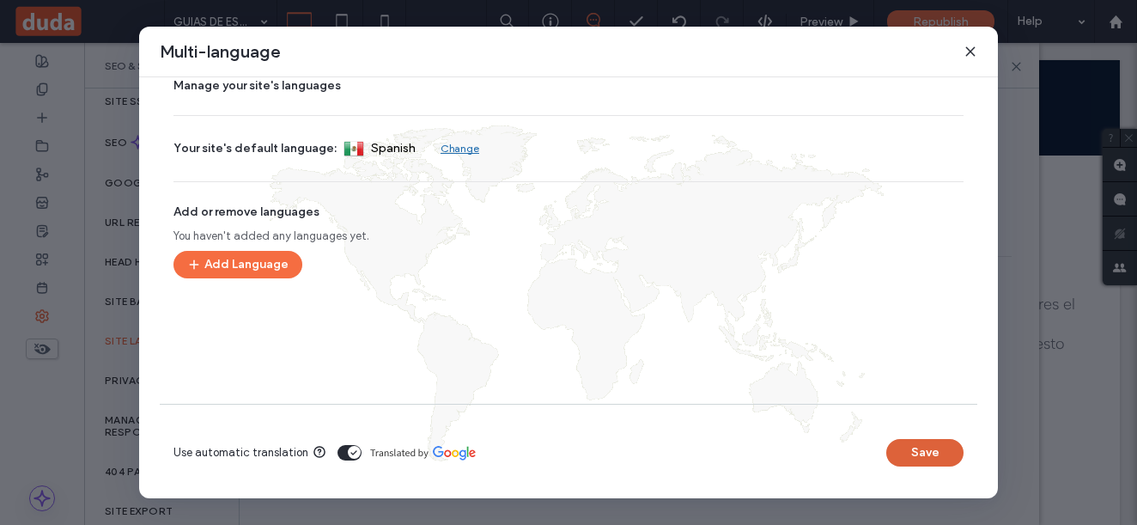
click at [559, 452] on button "Save" at bounding box center [924, 452] width 77 height 27
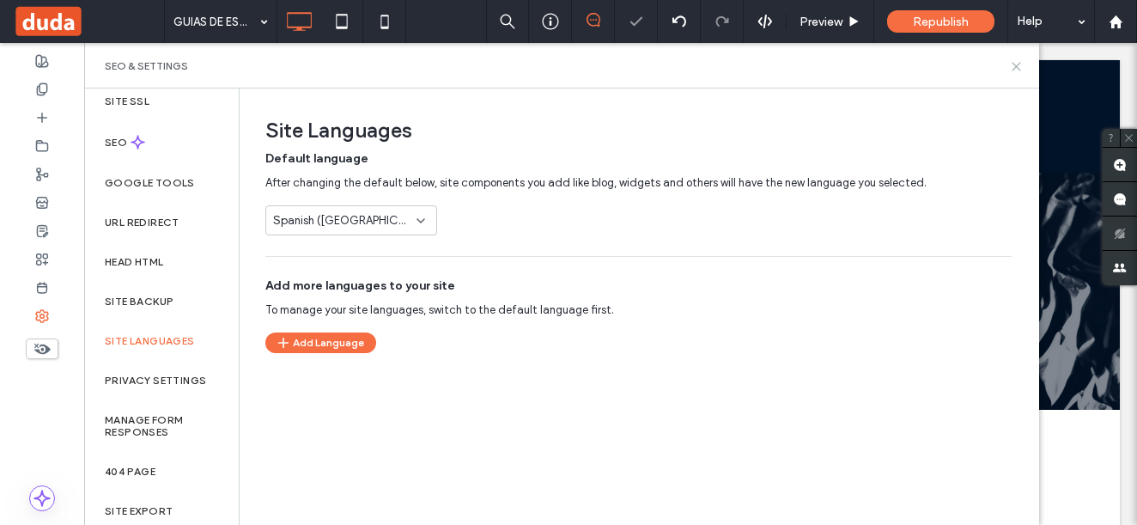
scroll to position [0, 0]
click at [559, 70] on icon at bounding box center [1016, 66] width 13 height 13
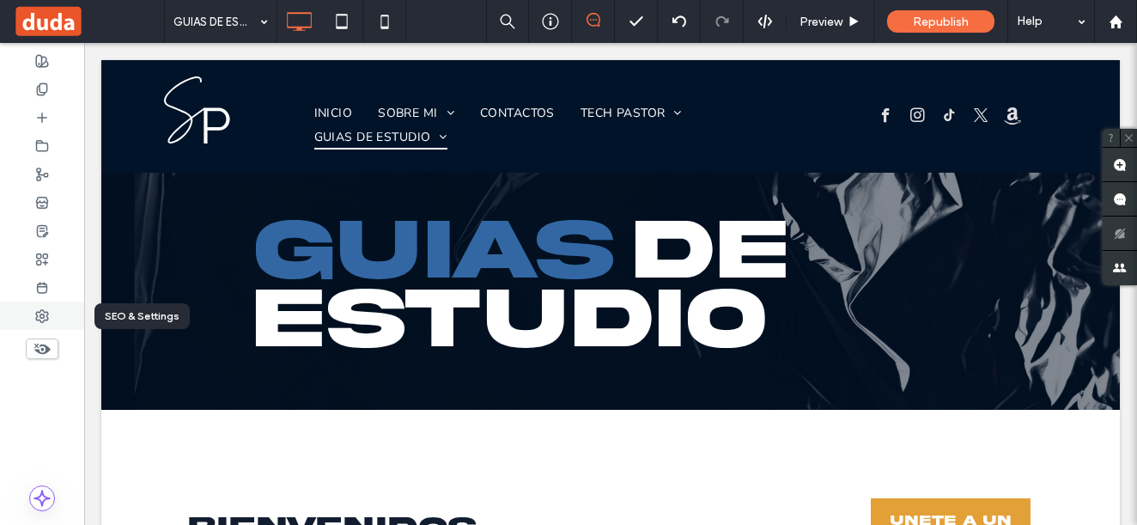
click at [42, 311] on icon at bounding box center [42, 316] width 14 height 14
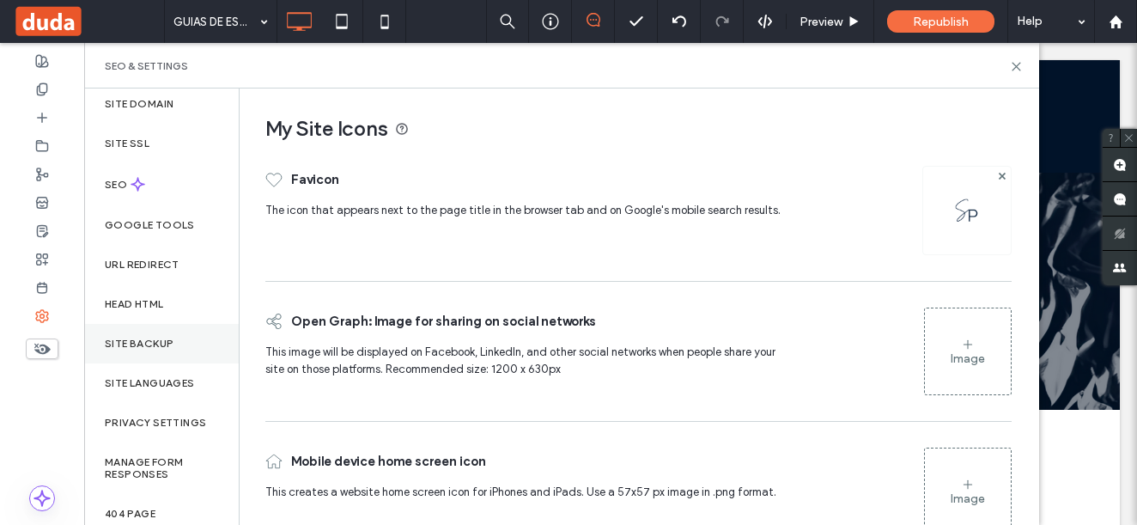
scroll to position [143, 0]
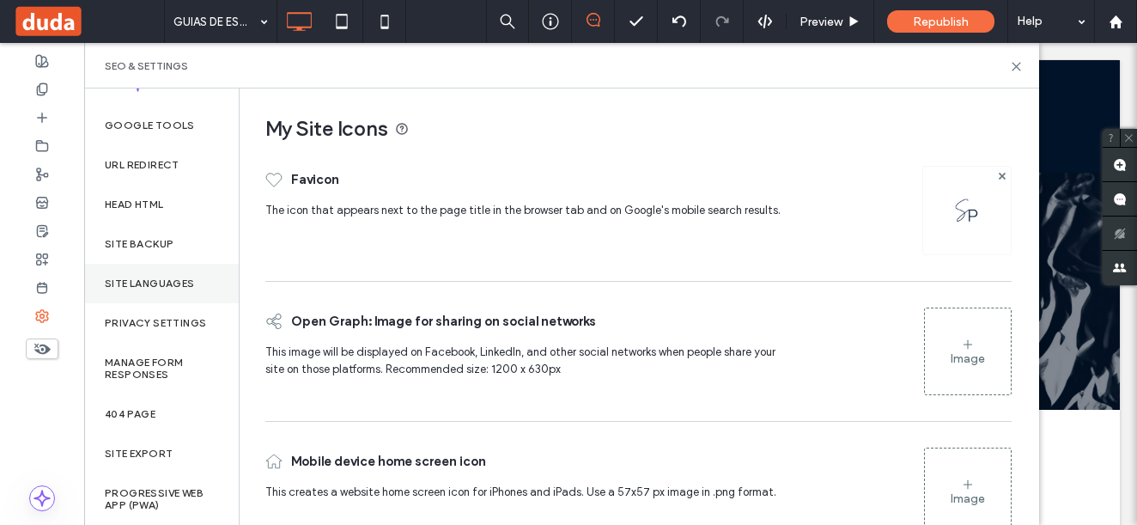
click at [163, 285] on label "Site Languages" at bounding box center [150, 283] width 90 height 12
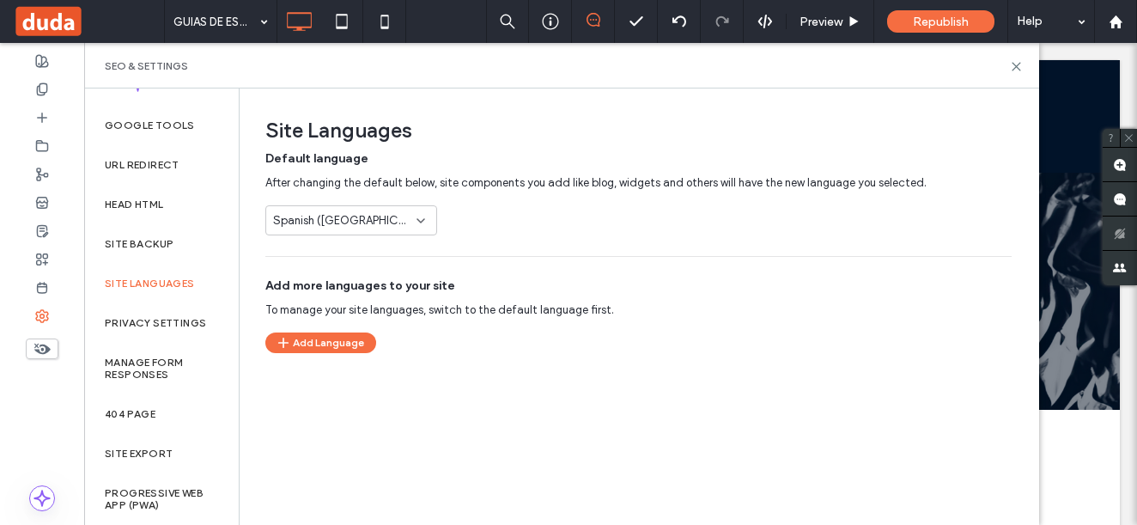
click at [369, 227] on div "Spanish ([GEOGRAPHIC_DATA])" at bounding box center [341, 220] width 136 height 17
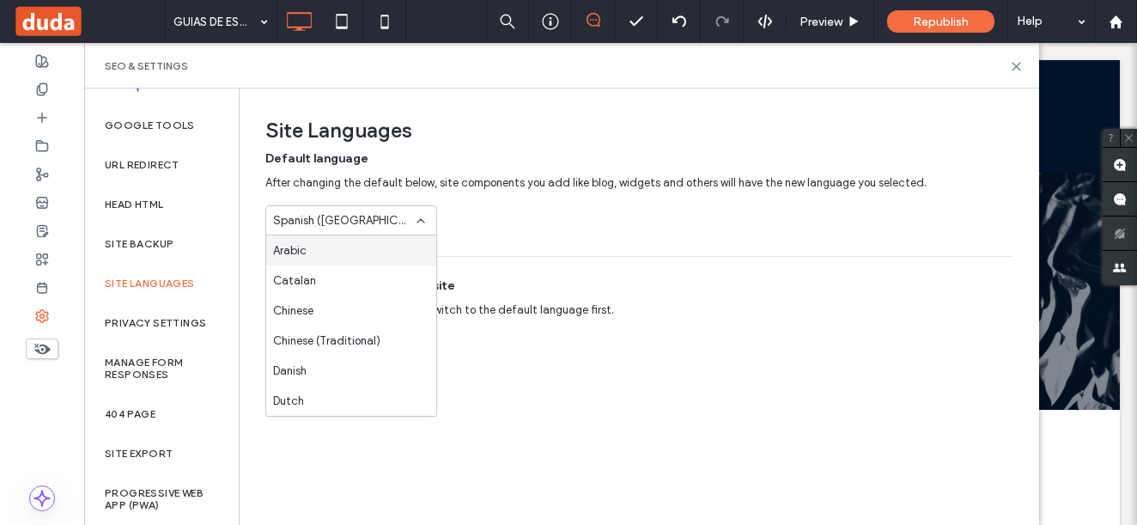
click at [378, 213] on div "Spanish ([GEOGRAPHIC_DATA])" at bounding box center [341, 220] width 136 height 17
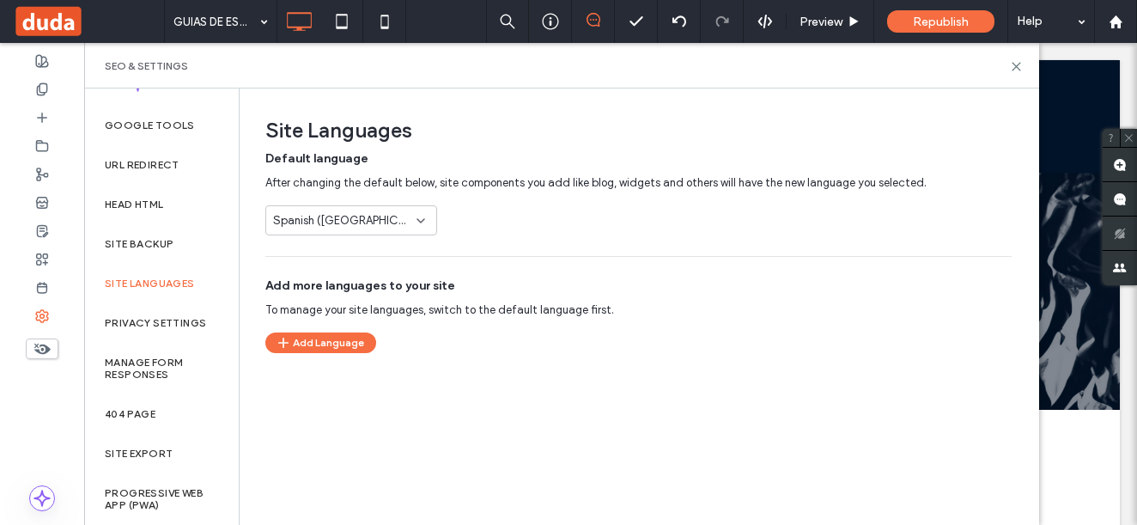
click at [372, 225] on div "Spanish ([GEOGRAPHIC_DATA])" at bounding box center [341, 220] width 136 height 17
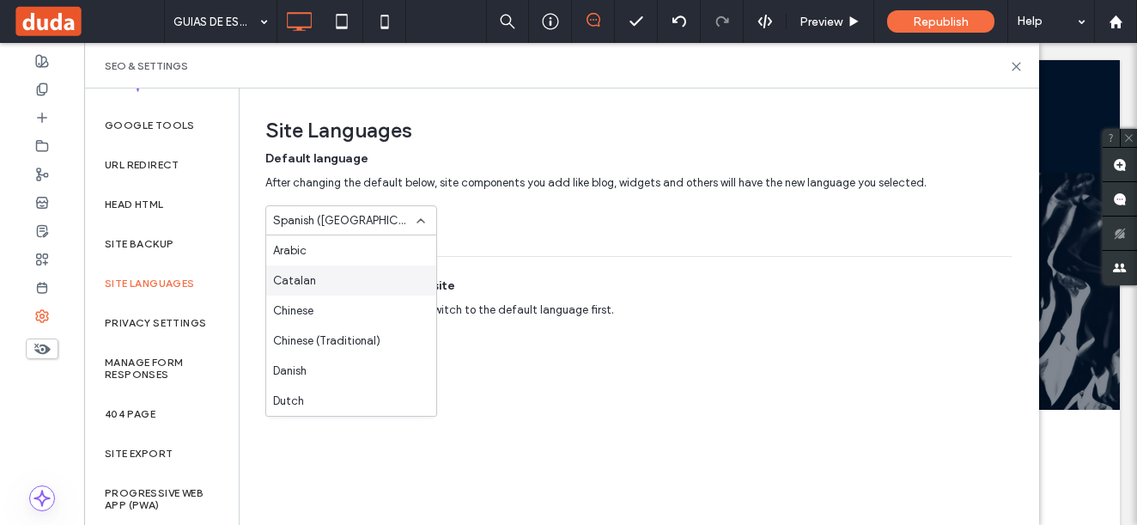
click at [559, 147] on div "Site Languages Default language After changing the default below, site componen…" at bounding box center [632, 220] width 785 height 264
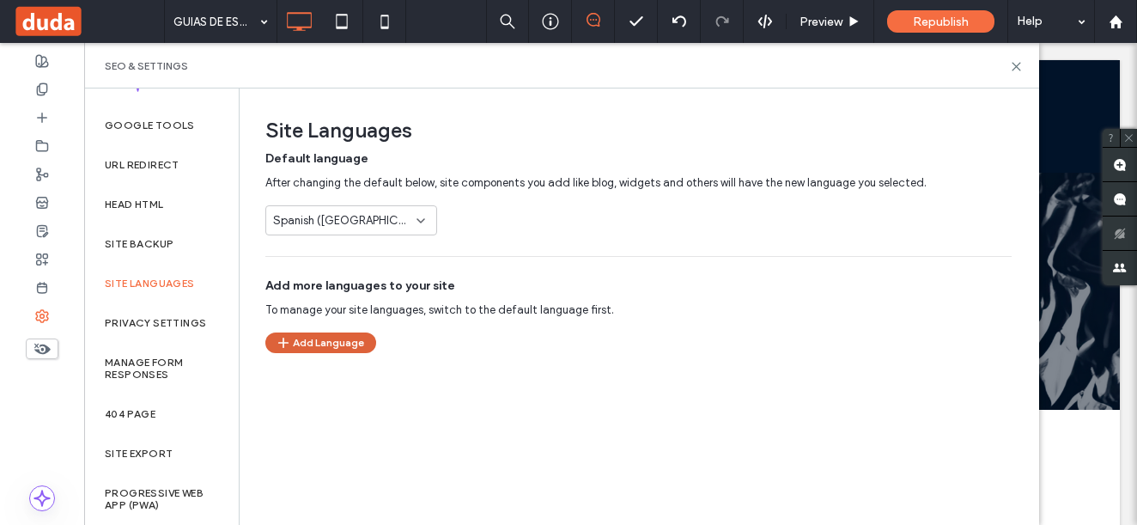
click at [319, 339] on button "Add Language" at bounding box center [320, 342] width 111 height 21
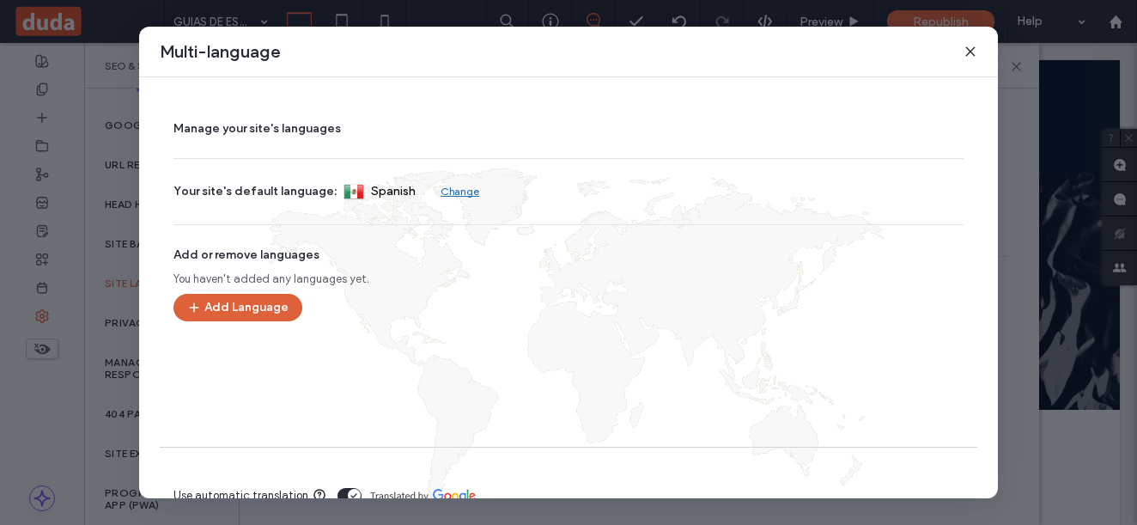
click at [268, 307] on button "Add Language" at bounding box center [237, 307] width 129 height 27
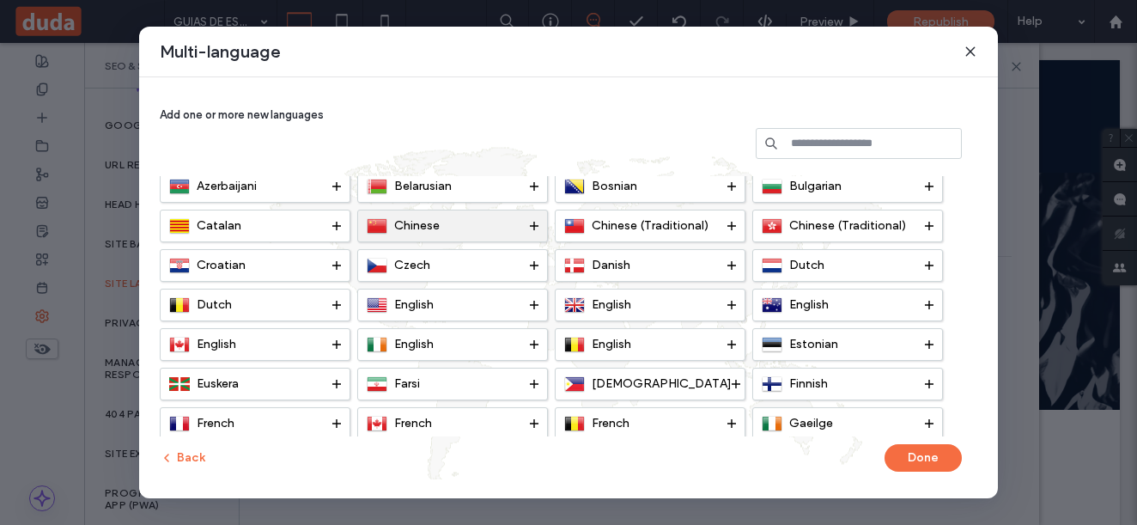
scroll to position [86, 0]
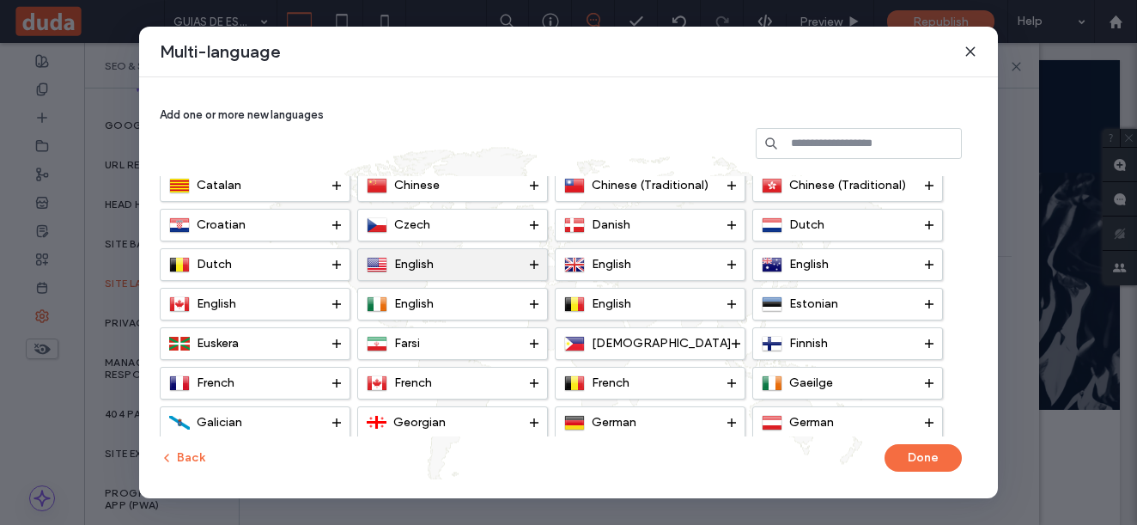
click at [408, 264] on span "English" at bounding box center [413, 264] width 39 height 15
click at [559, 453] on button "Done" at bounding box center [922, 457] width 77 height 27
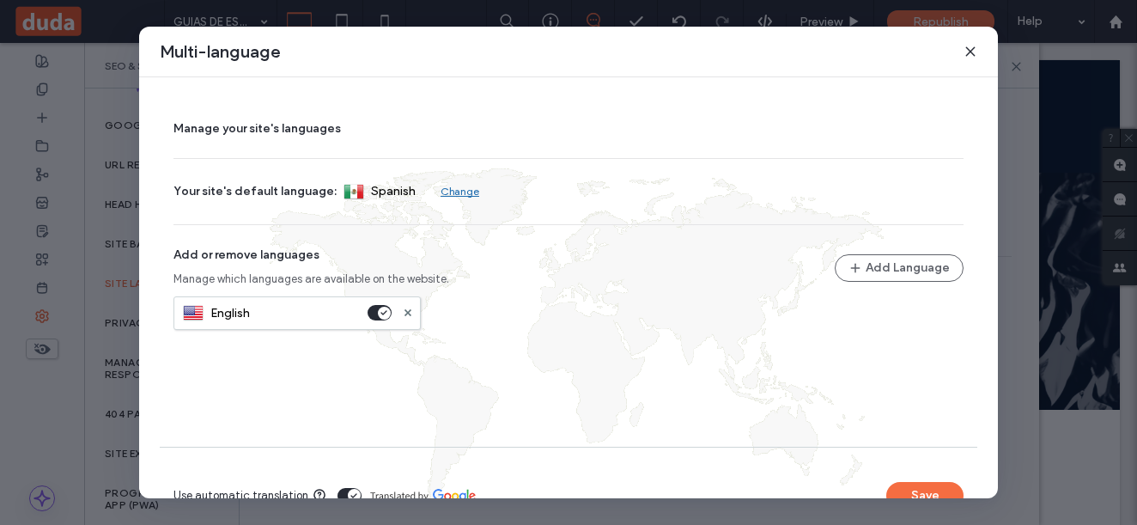
scroll to position [43, 0]
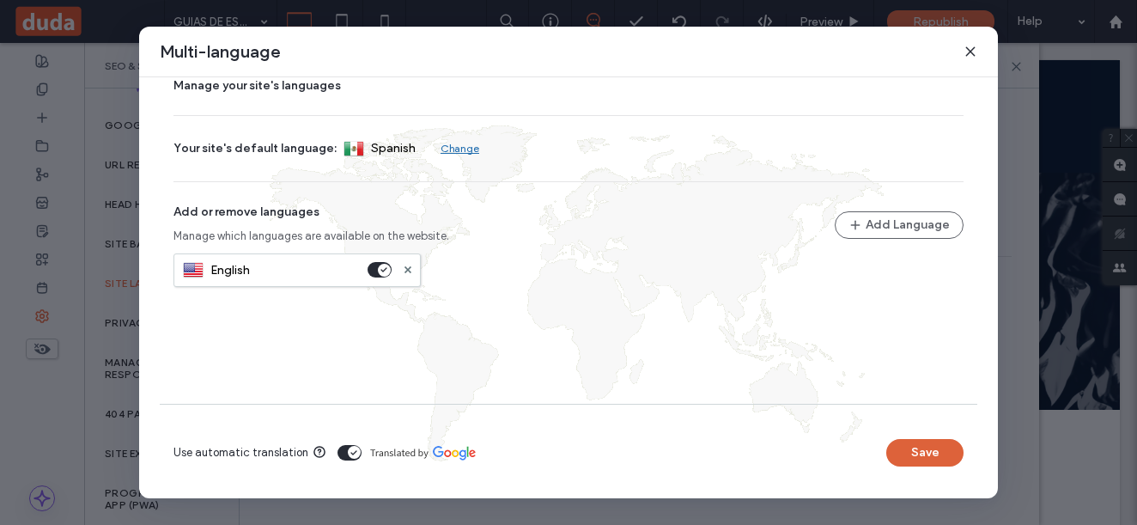
click at [559, 443] on button "Save" at bounding box center [924, 452] width 77 height 27
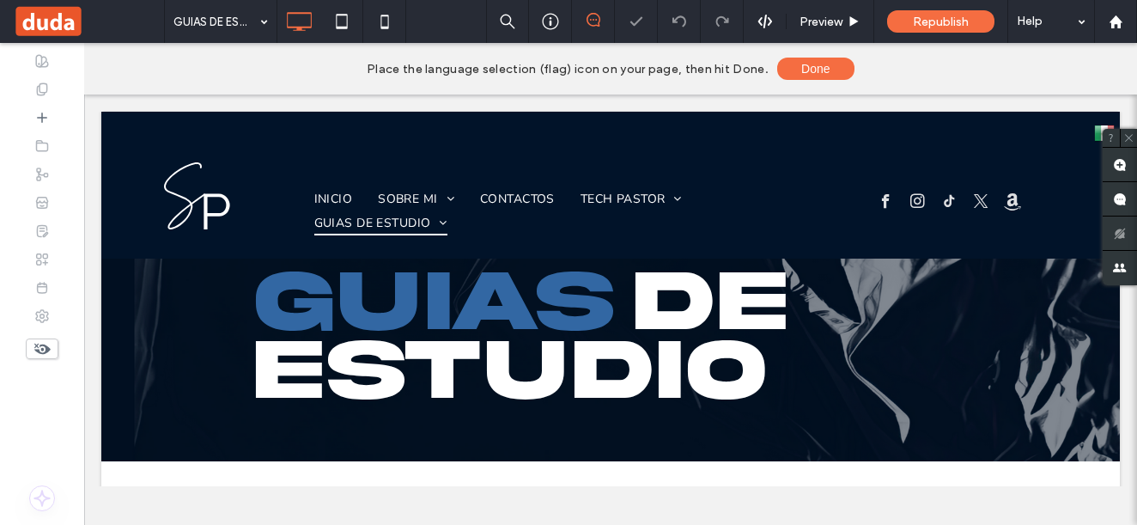
scroll to position [0, 0]
click at [559, 67] on button "Done" at bounding box center [815, 69] width 77 height 22
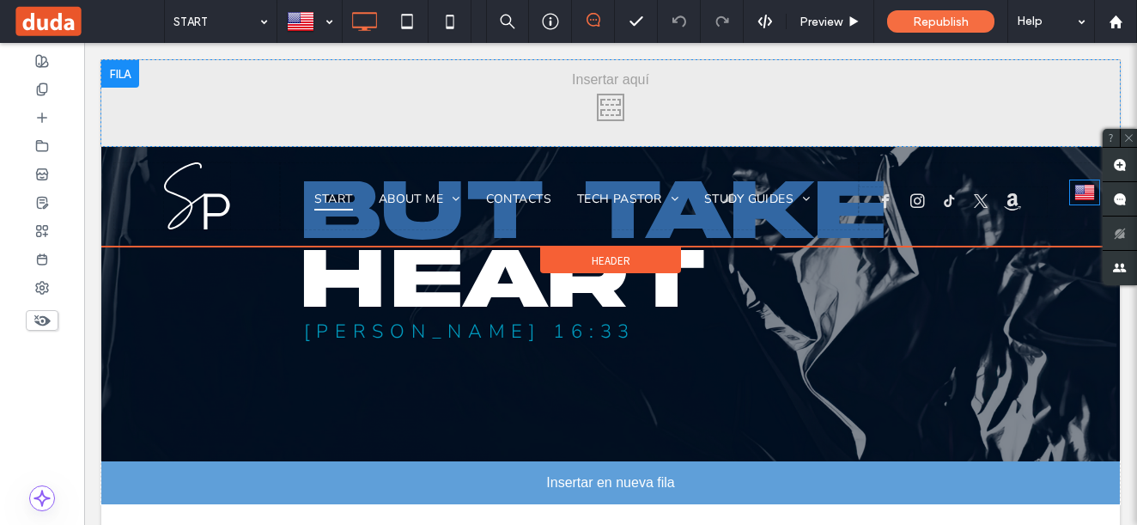
drag, startPoint x: 1085, startPoint y: 76, endPoint x: 1078, endPoint y: 187, distance: 111.0
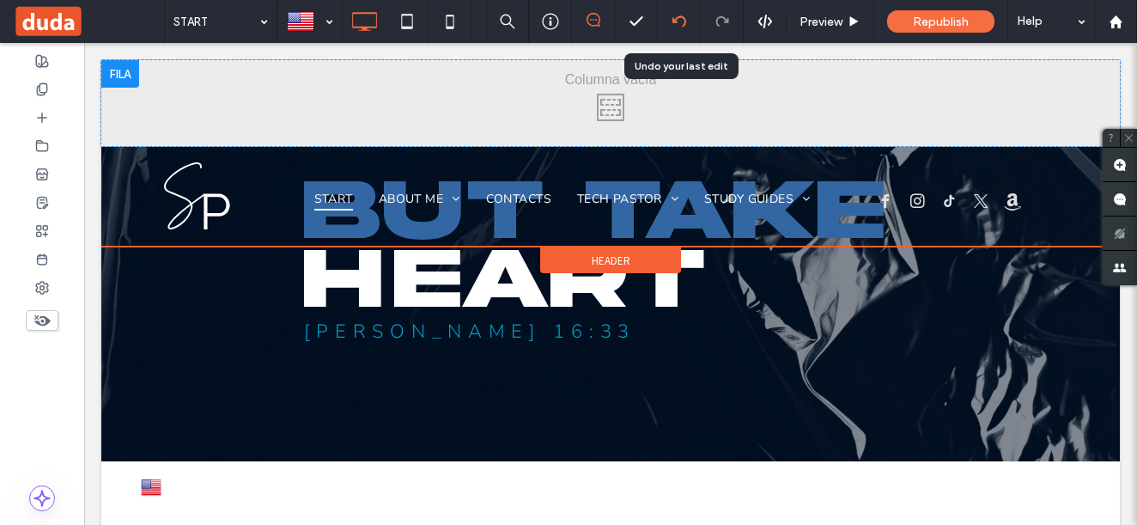
click at [675, 17] on icon at bounding box center [679, 22] width 14 height 14
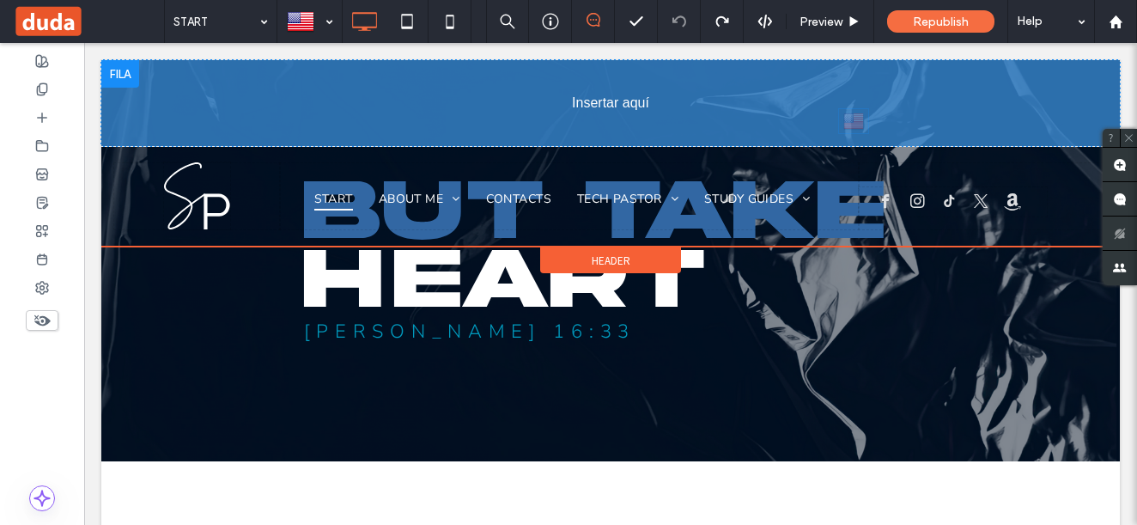
drag, startPoint x: 1087, startPoint y: 77, endPoint x: 933, endPoint y: 160, distance: 174.4
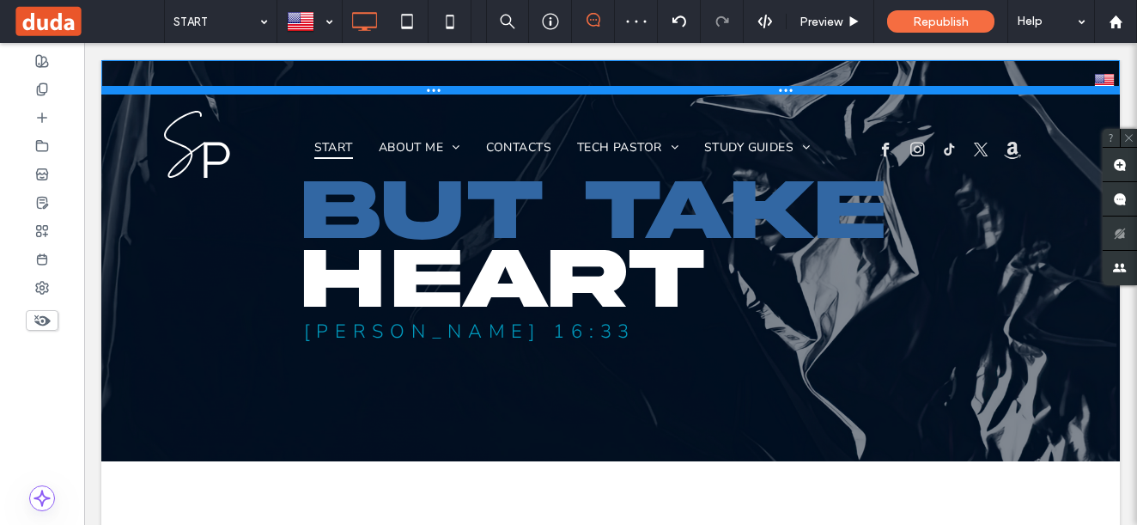
drag, startPoint x: 654, startPoint y: 89, endPoint x: 1096, endPoint y: 109, distance: 442.6
click at [661, 78] on div "Click To Paste English en Español es" at bounding box center [610, 77] width 1018 height 34
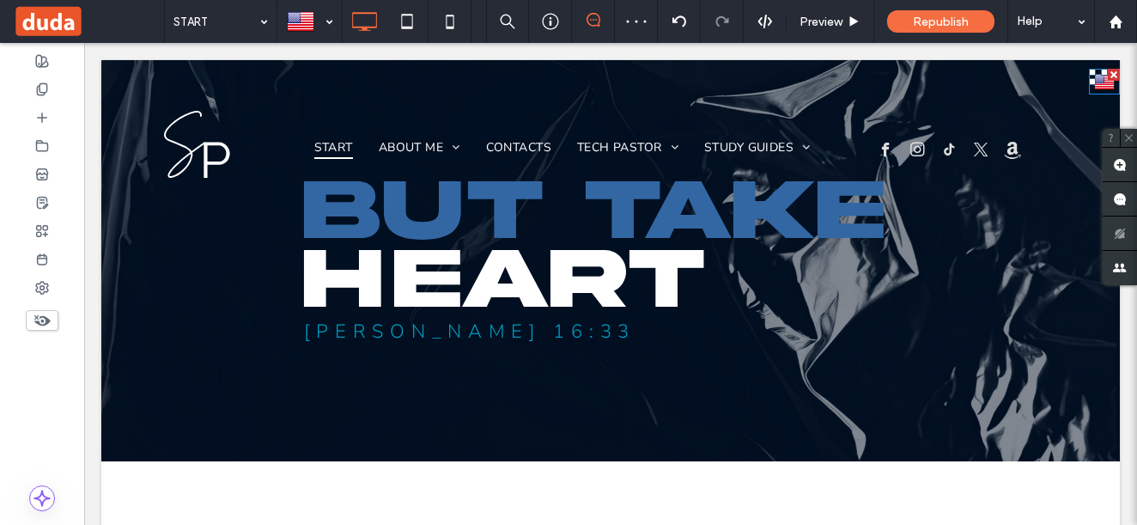
click at [1089, 81] on div "English en Español es" at bounding box center [1104, 82] width 31 height 26
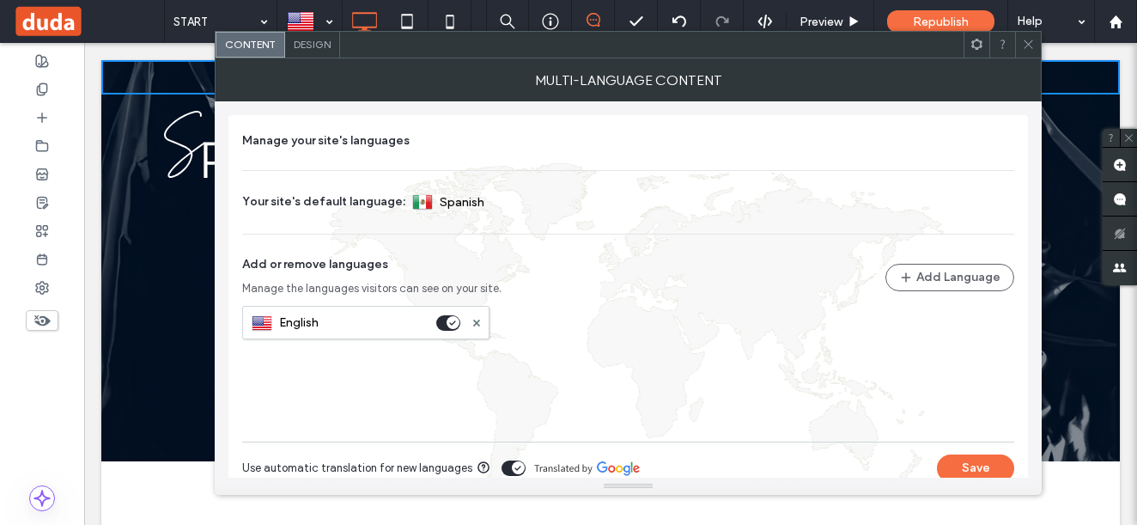
drag, startPoint x: 1081, startPoint y: 81, endPoint x: 1105, endPoint y: 96, distance: 28.6
click at [988, 82] on div at bounding box center [986, 81] width 7 height 7
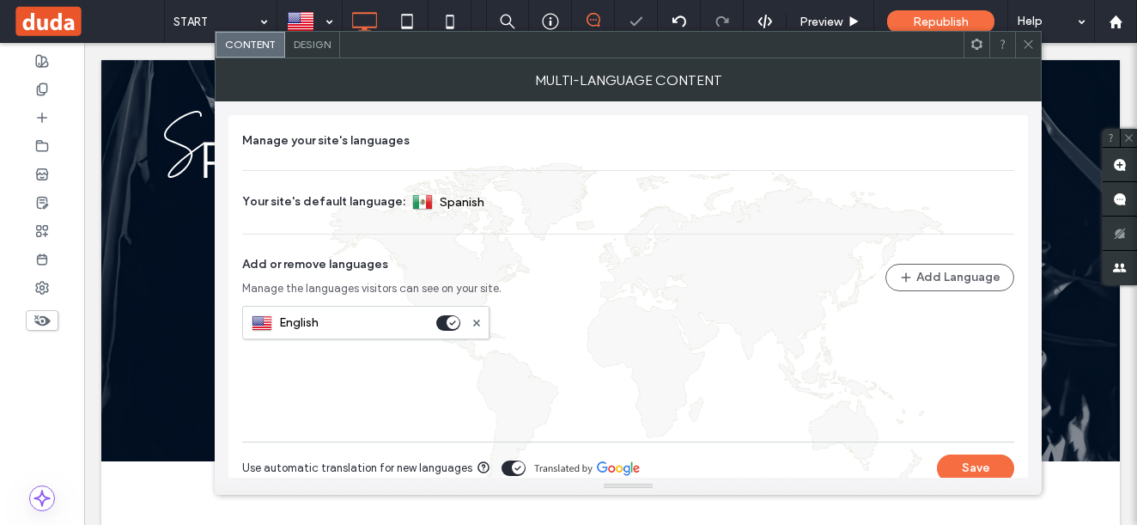
click at [1026, 42] on use at bounding box center [1028, 44] width 9 height 9
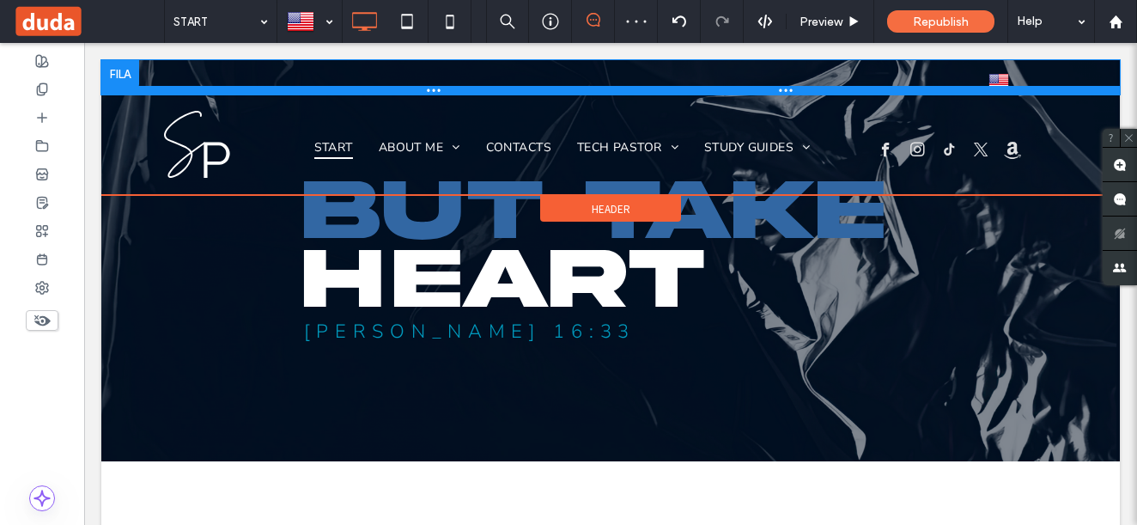
click at [1018, 91] on div "Click To Paste English en Español es" at bounding box center [610, 77] width 1018 height 34
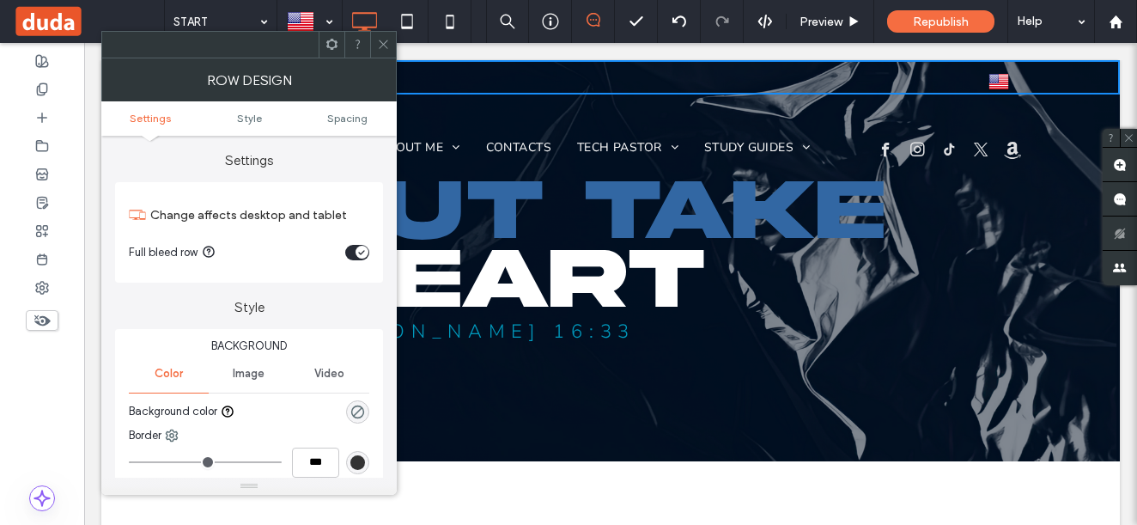
click at [384, 50] on icon at bounding box center [383, 44] width 13 height 13
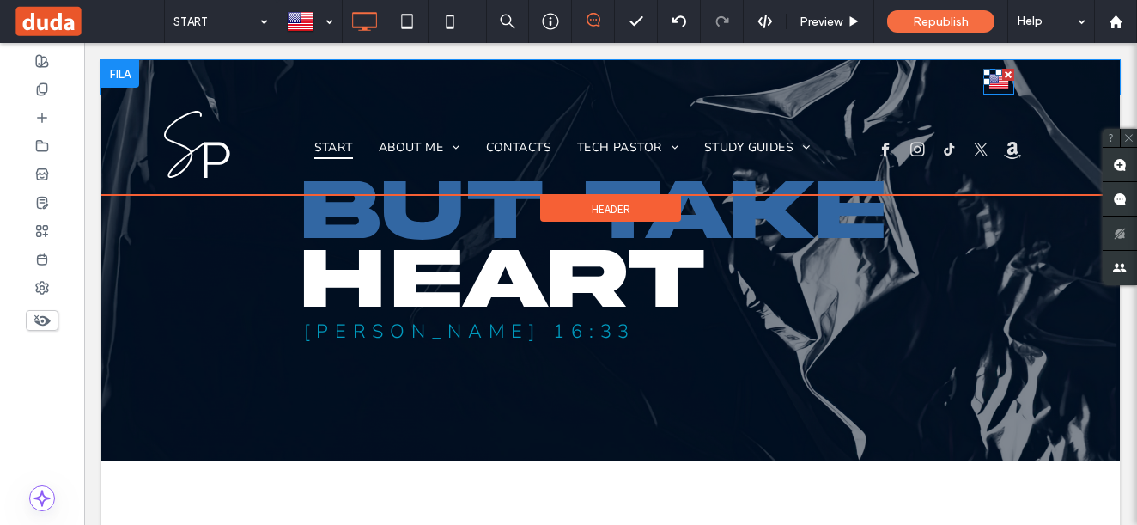
click at [997, 88] on img at bounding box center [998, 81] width 21 height 22
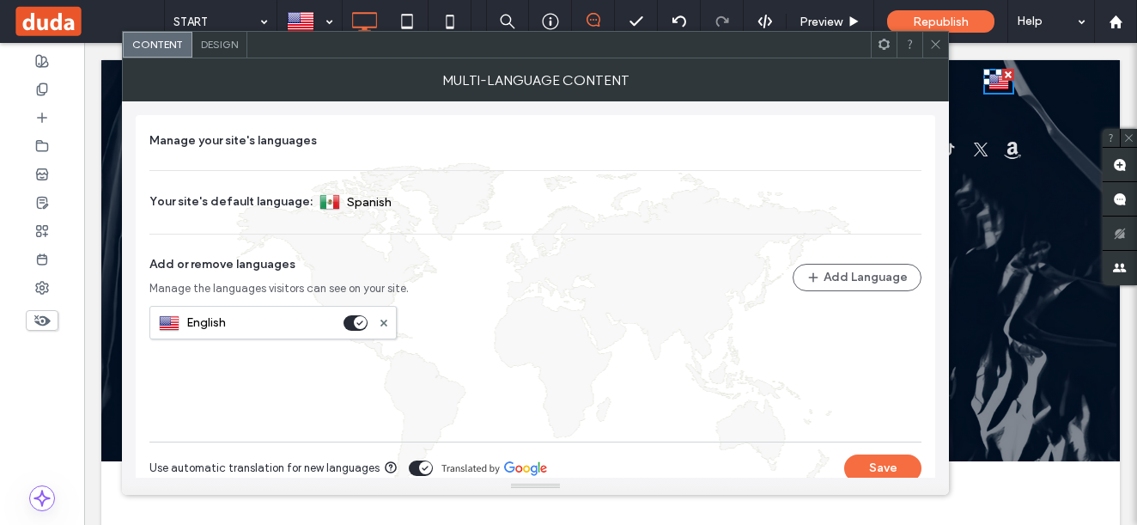
click at [222, 52] on div "Design" at bounding box center [219, 45] width 55 height 26
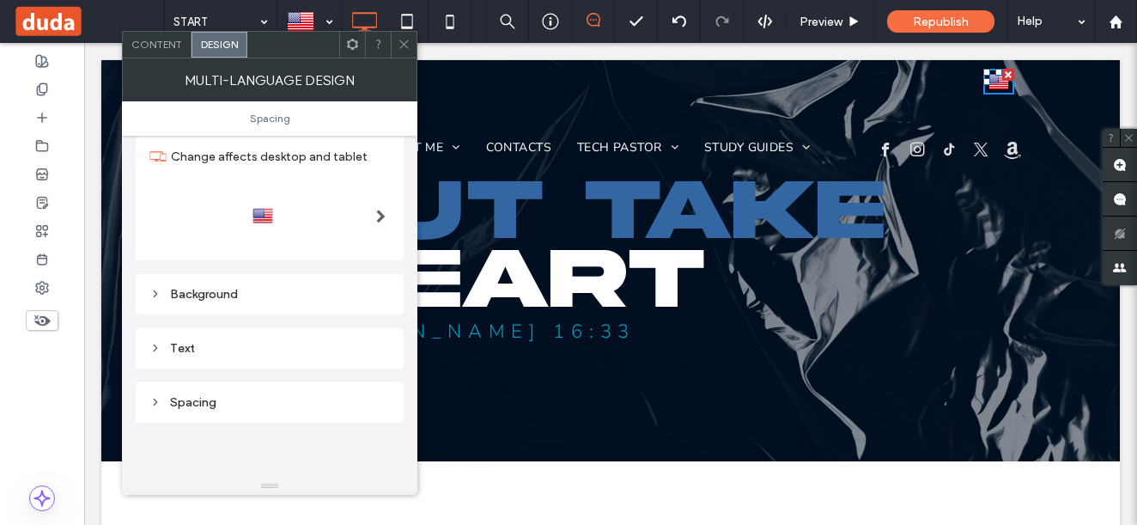
scroll to position [86, 0]
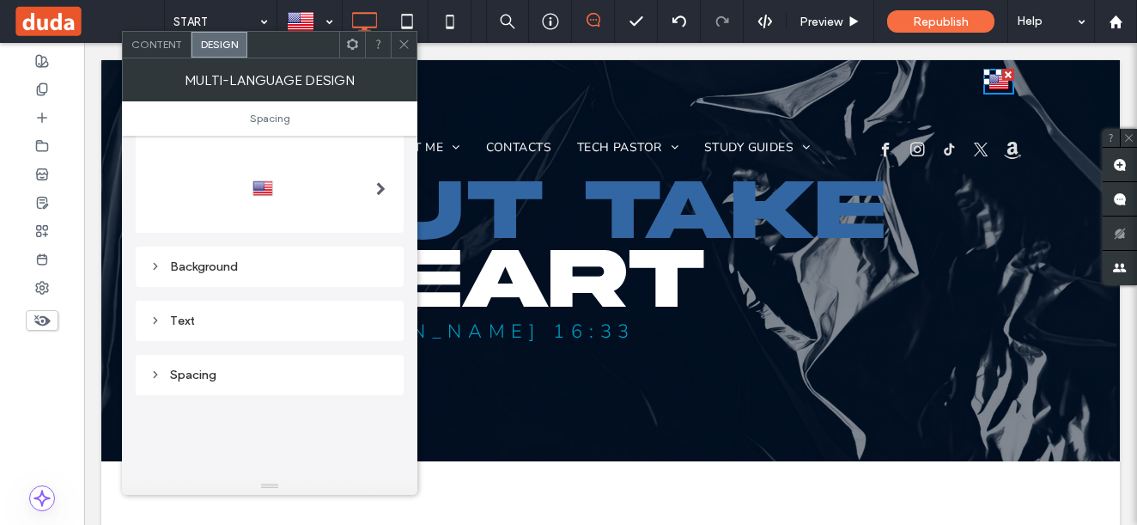
click at [282, 252] on div "Background" at bounding box center [270, 266] width 268 height 40
click at [295, 266] on div "Background" at bounding box center [269, 266] width 240 height 15
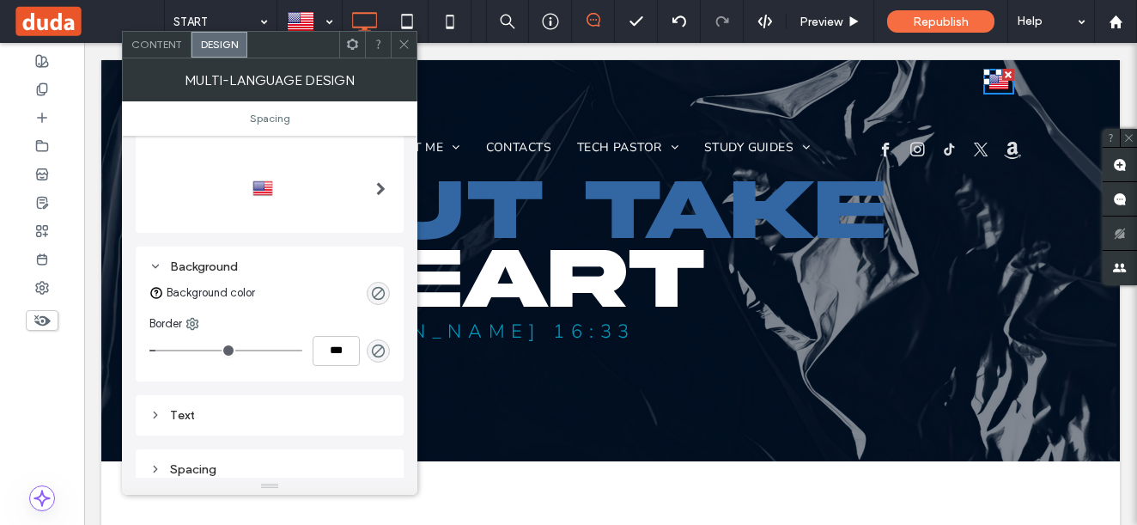
click at [295, 270] on div "Background" at bounding box center [269, 266] width 240 height 15
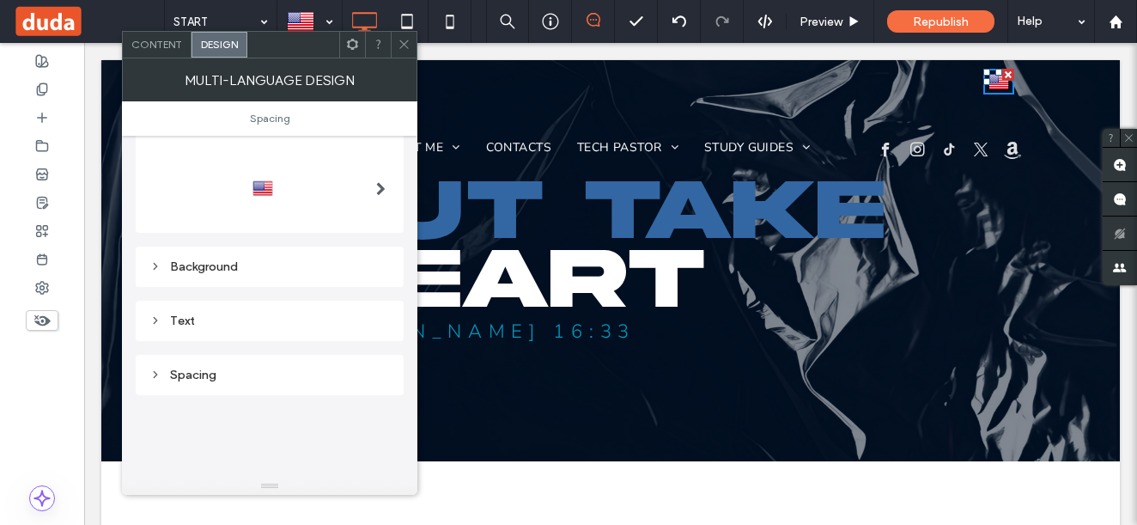
click at [361, 177] on div at bounding box center [269, 188] width 240 height 27
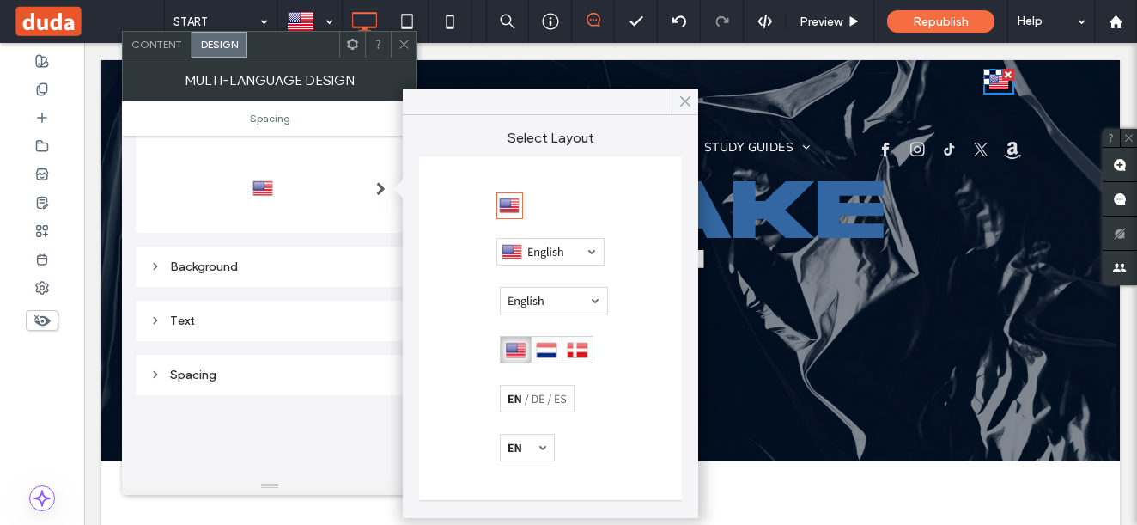
click at [684, 93] on span at bounding box center [684, 101] width 15 height 26
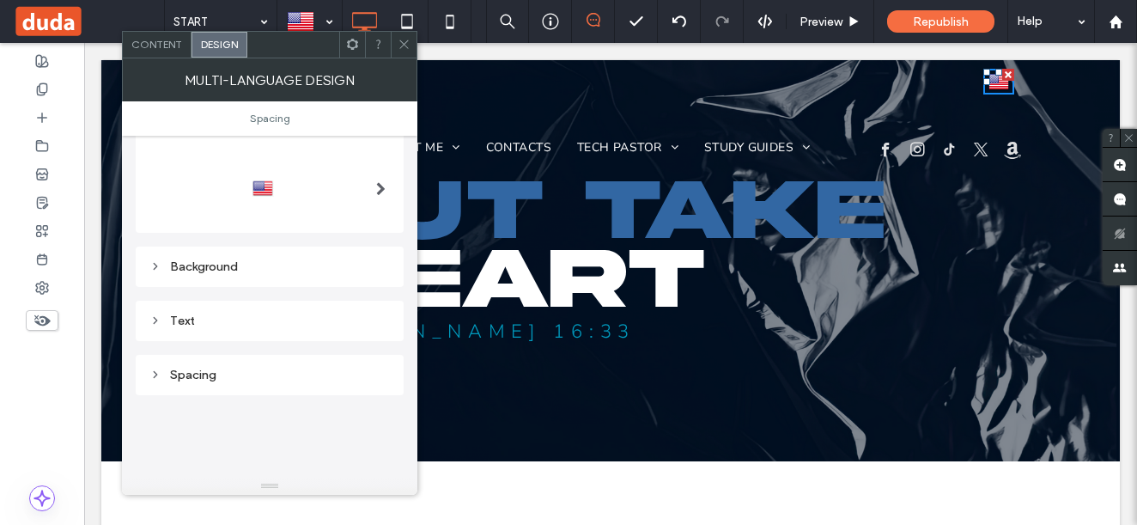
click at [334, 189] on div at bounding box center [269, 188] width 240 height 27
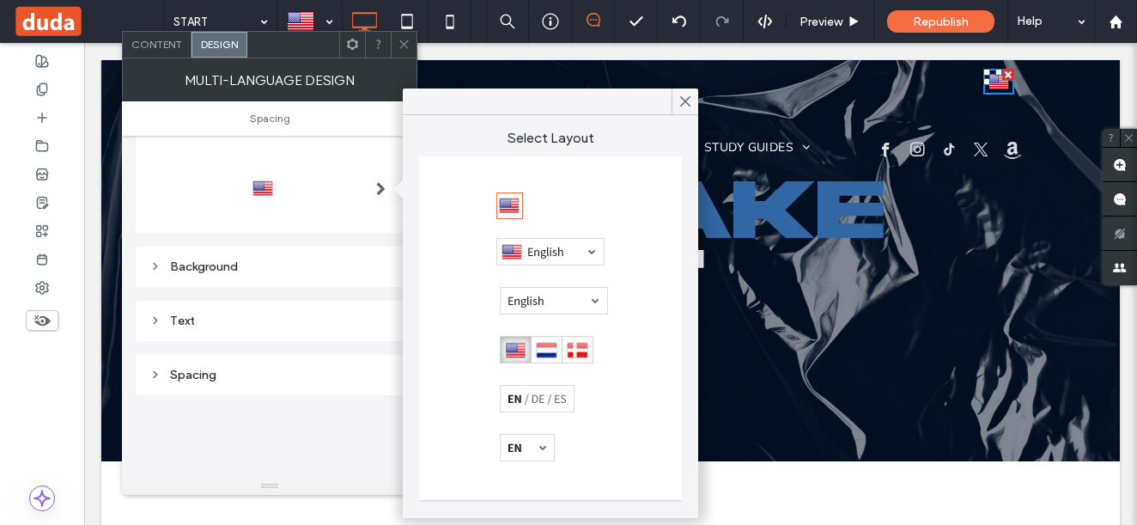
click at [524, 254] on div at bounding box center [550, 251] width 108 height 27
click at [689, 108] on icon at bounding box center [684, 101] width 15 height 15
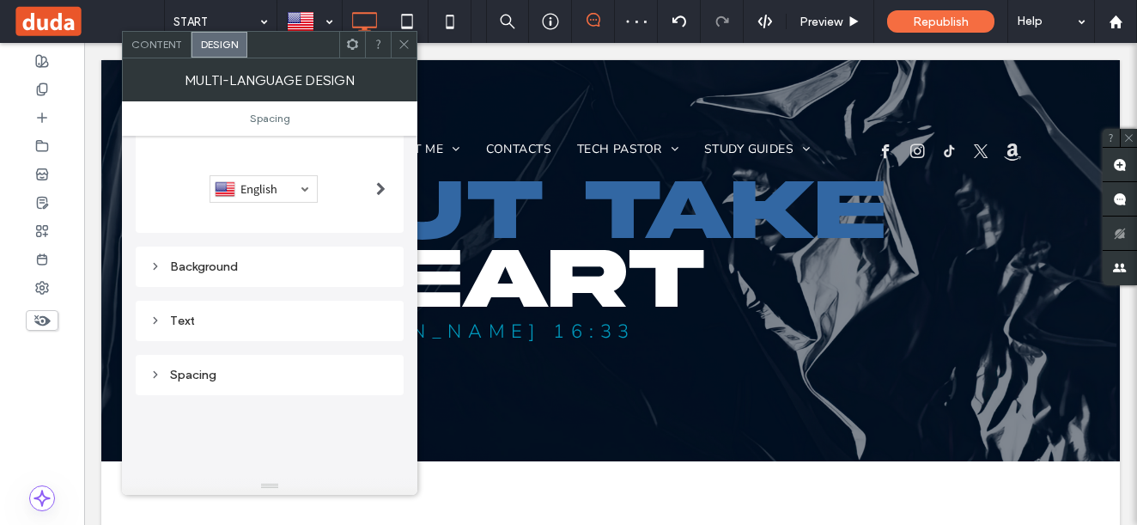
click at [401, 47] on use at bounding box center [403, 44] width 9 height 9
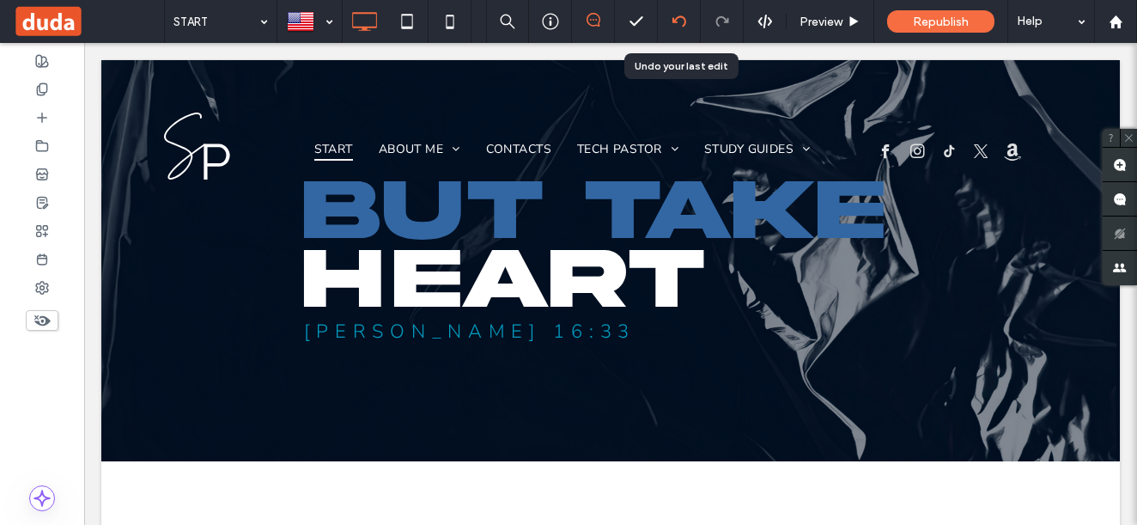
click at [675, 21] on use at bounding box center [678, 20] width 14 height 11
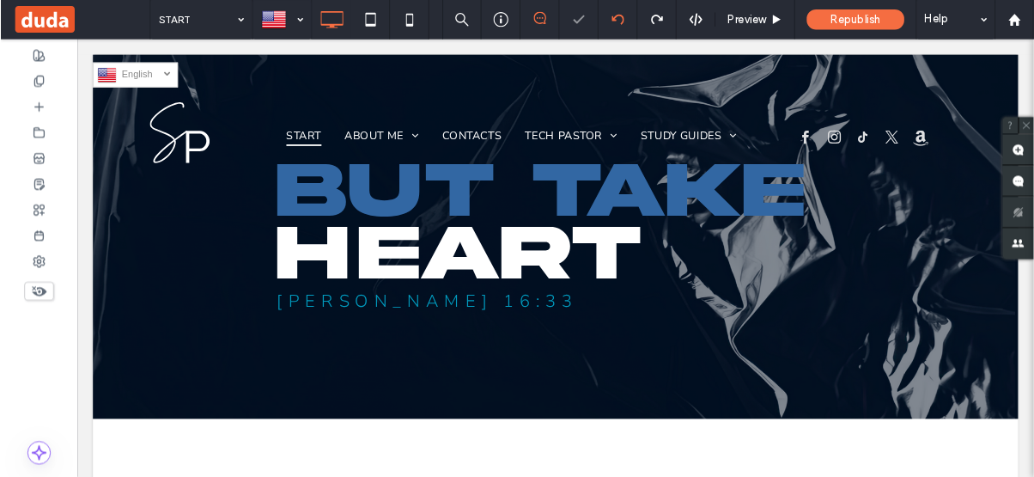
scroll to position [0, 0]
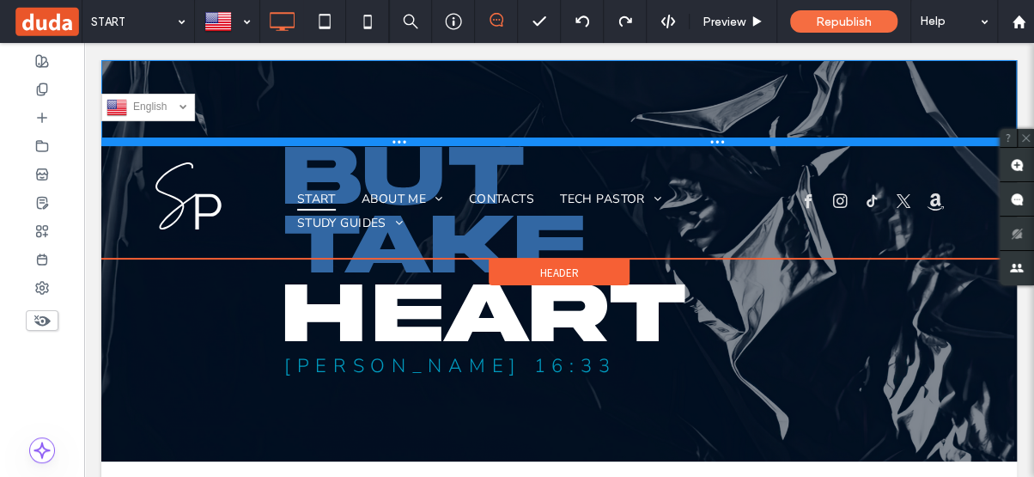
drag, startPoint x: 203, startPoint y: 113, endPoint x: 261, endPoint y: 168, distance: 80.2
click at [192, 145] on div at bounding box center [558, 141] width 915 height 9
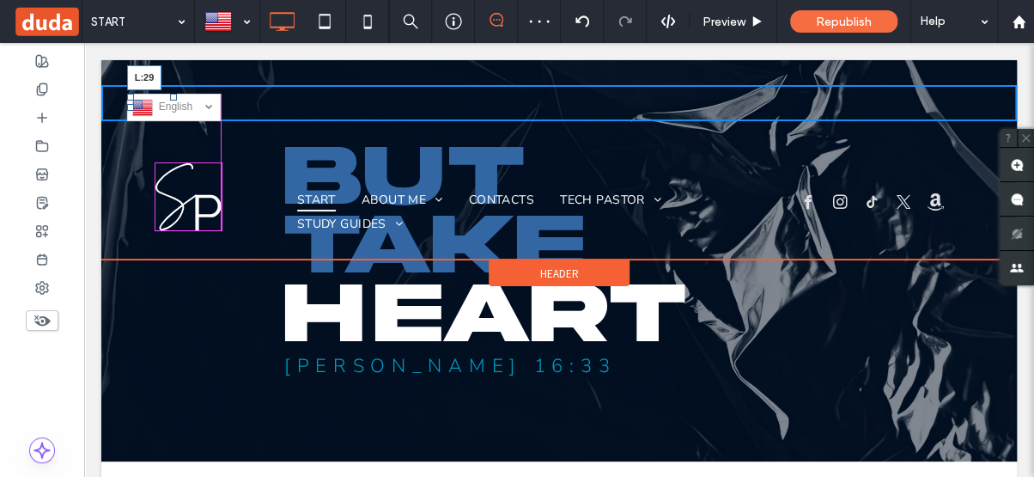
drag, startPoint x: 104, startPoint y: 106, endPoint x: 307, endPoint y: 155, distance: 209.5
click at [131, 106] on div at bounding box center [130, 107] width 7 height 7
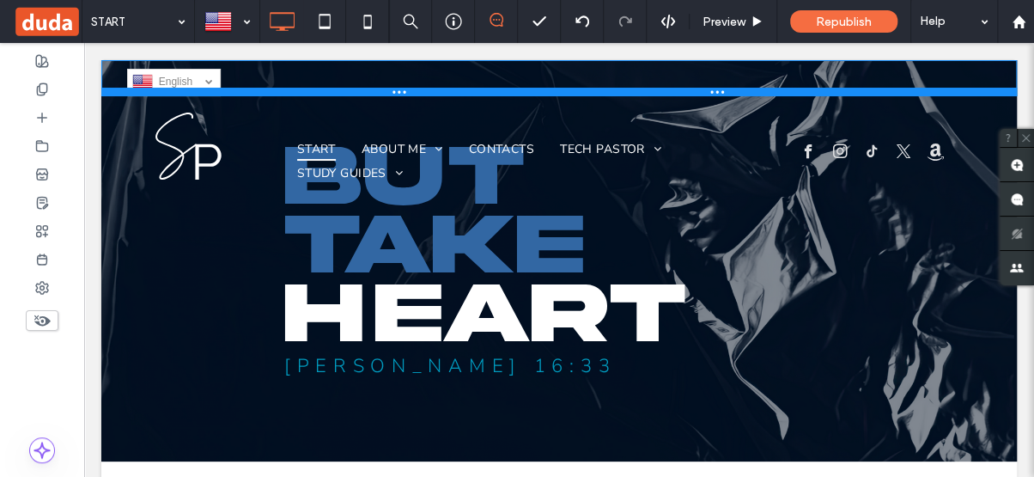
drag, startPoint x: 239, startPoint y: 142, endPoint x: 243, endPoint y: 58, distance: 83.4
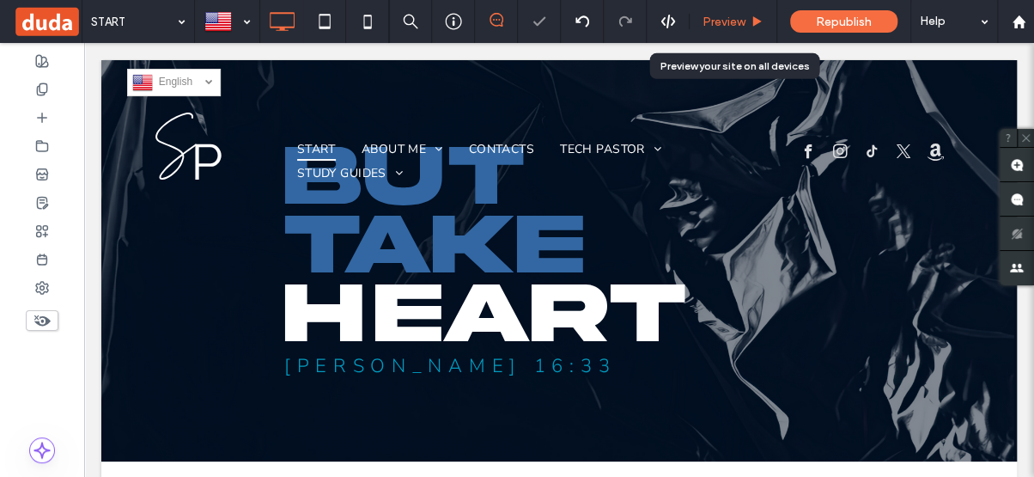
click at [738, 18] on span "Preview" at bounding box center [723, 22] width 43 height 15
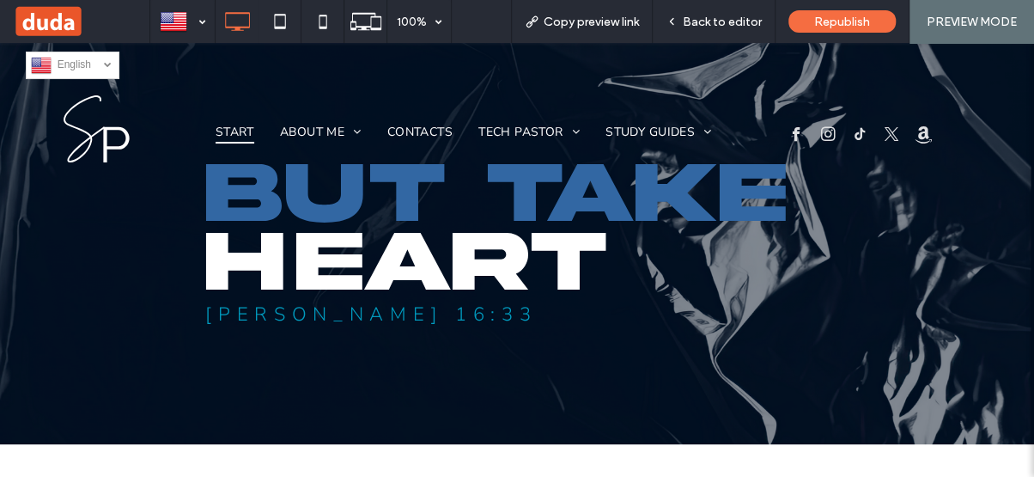
click at [96, 60] on span "English" at bounding box center [85, 64] width 55 height 12
click at [88, 92] on span "Español" at bounding box center [76, 91] width 37 height 12
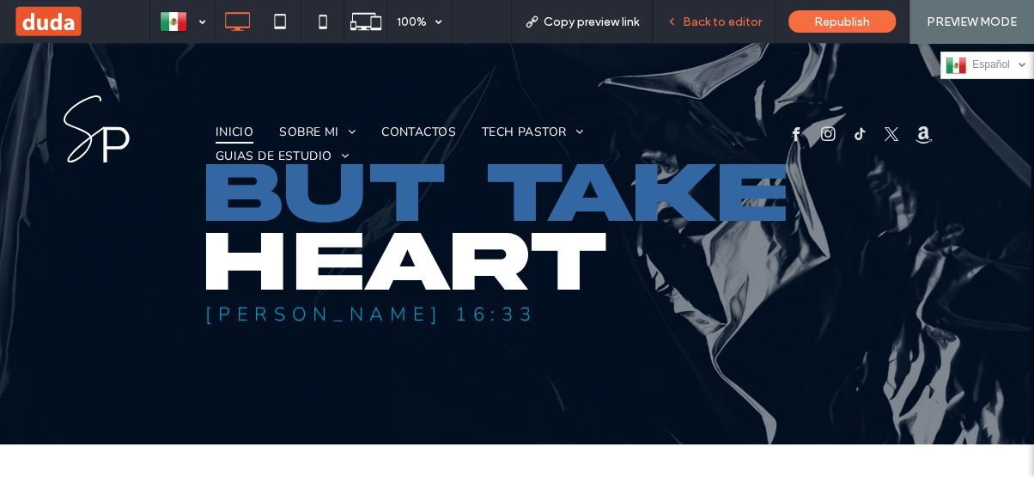
click at [697, 22] on span "Back to editor" at bounding box center [722, 22] width 79 height 15
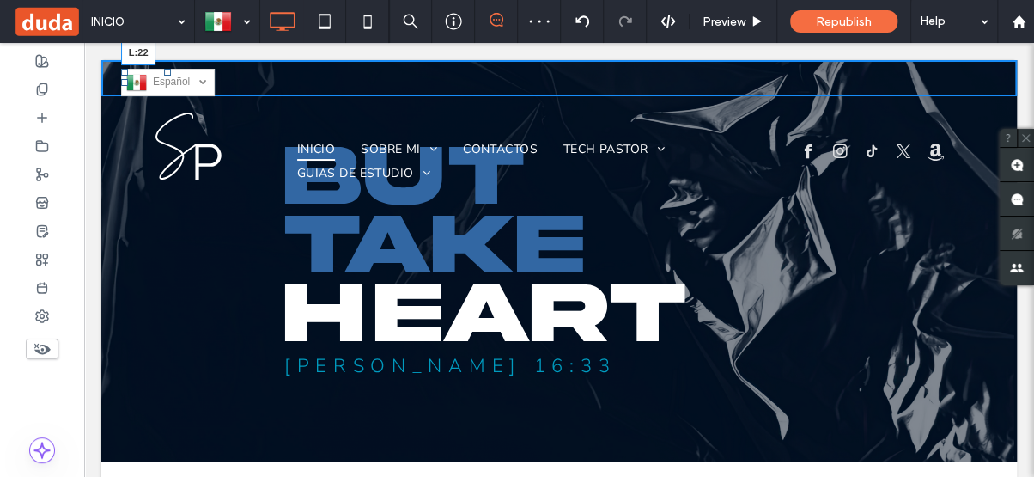
drag, startPoint x: 911, startPoint y: 84, endPoint x: 204, endPoint y: 82, distance: 706.7
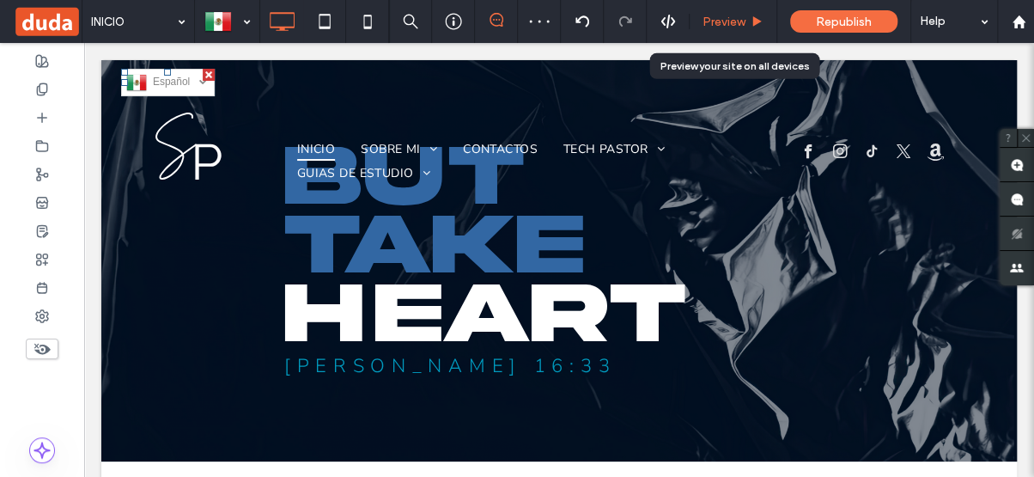
click at [728, 12] on div "Preview" at bounding box center [733, 21] width 88 height 43
click at [723, 7] on div "Preview" at bounding box center [733, 21] width 88 height 43
click at [751, 13] on div "Preview" at bounding box center [733, 21] width 88 height 43
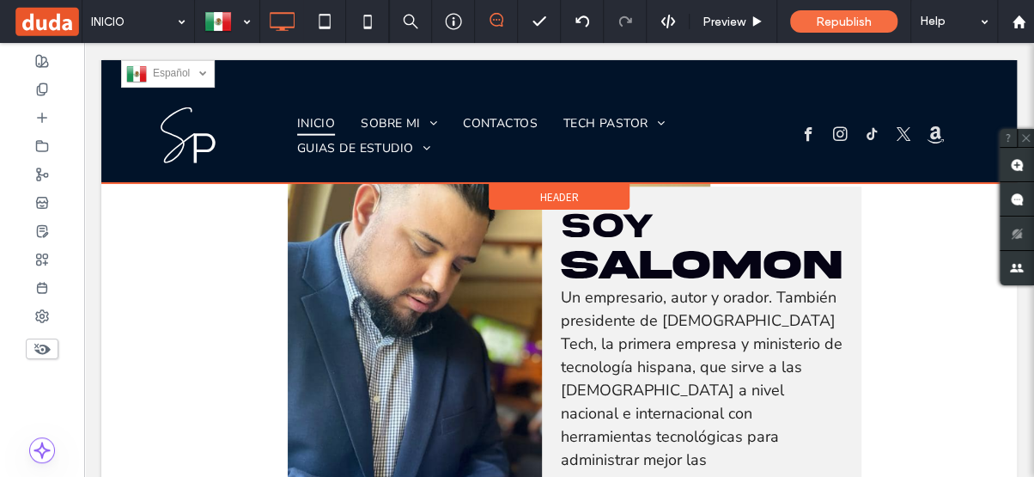
scroll to position [312, 0]
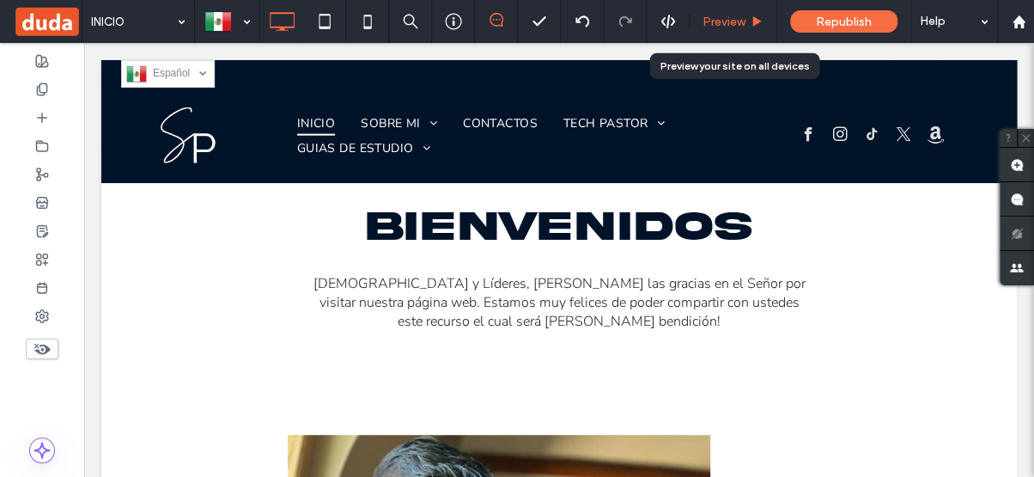
click at [746, 11] on div "Preview" at bounding box center [733, 21] width 88 height 43
click at [746, 29] on div "Preview" at bounding box center [733, 21] width 88 height 43
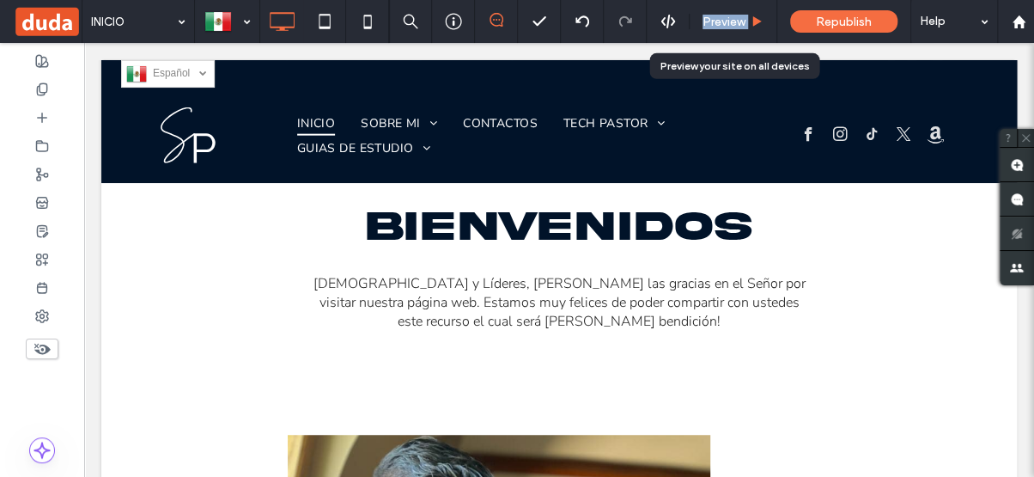
click at [746, 29] on div "Preview" at bounding box center [733, 21] width 88 height 43
click at [759, 21] on use at bounding box center [757, 20] width 9 height 9
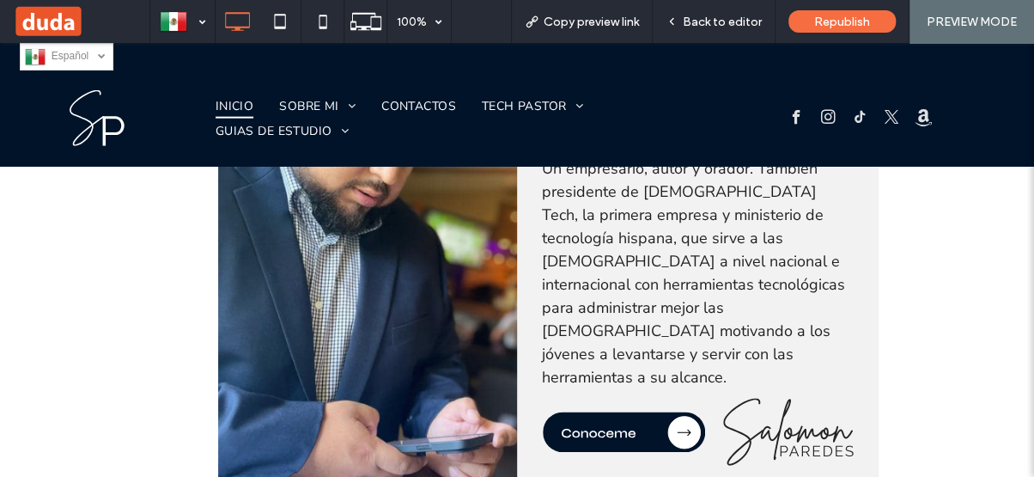
scroll to position [781, 0]
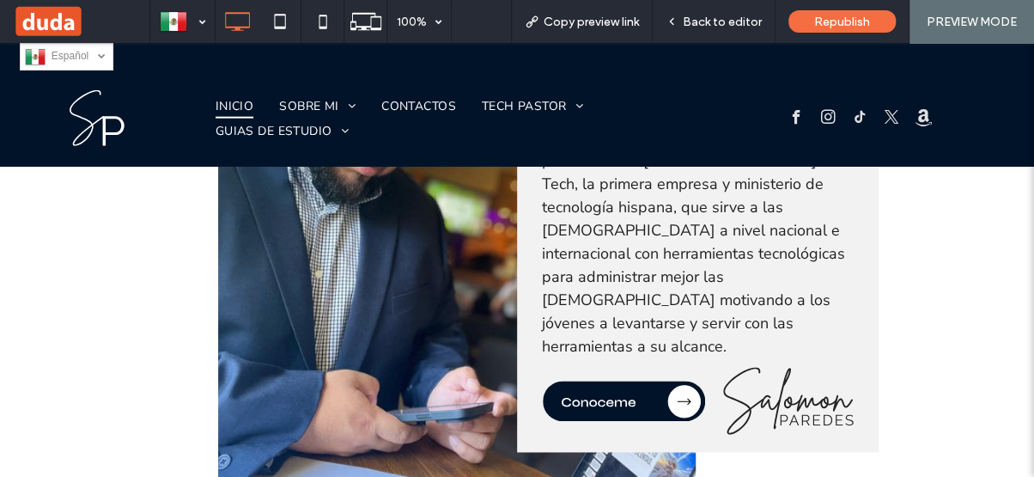
click at [115, 59] on div "Español es English en Click To Paste" at bounding box center [517, 56] width 1034 height 27
click at [80, 56] on span "Español" at bounding box center [81, 56] width 58 height 12
click at [74, 87] on span "English" at bounding box center [68, 82] width 33 height 12
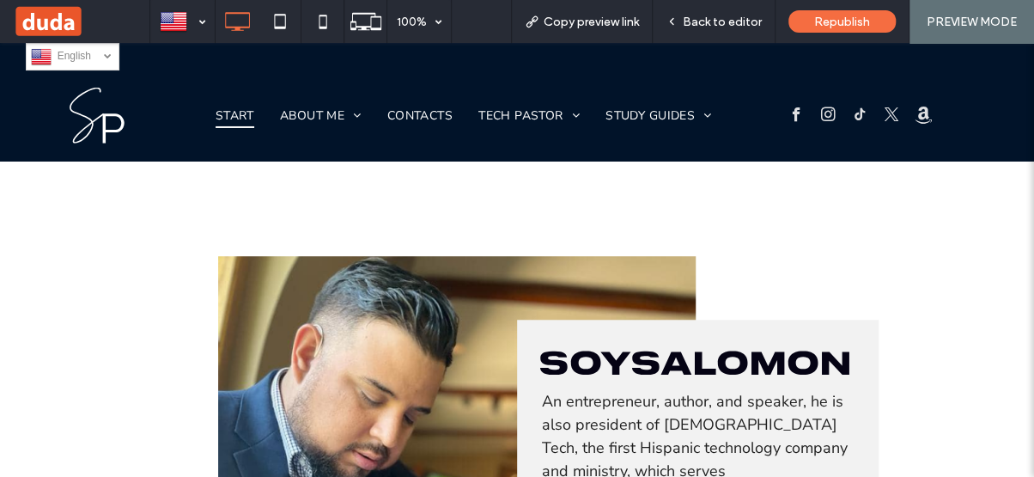
scroll to position [234, 0]
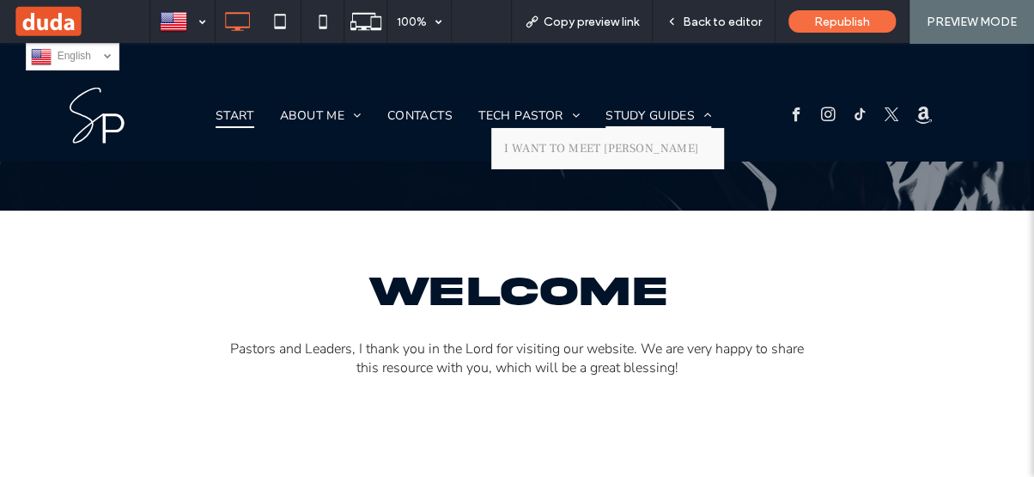
click at [663, 112] on span "STUDY GUIDES" at bounding box center [658, 115] width 106 height 25
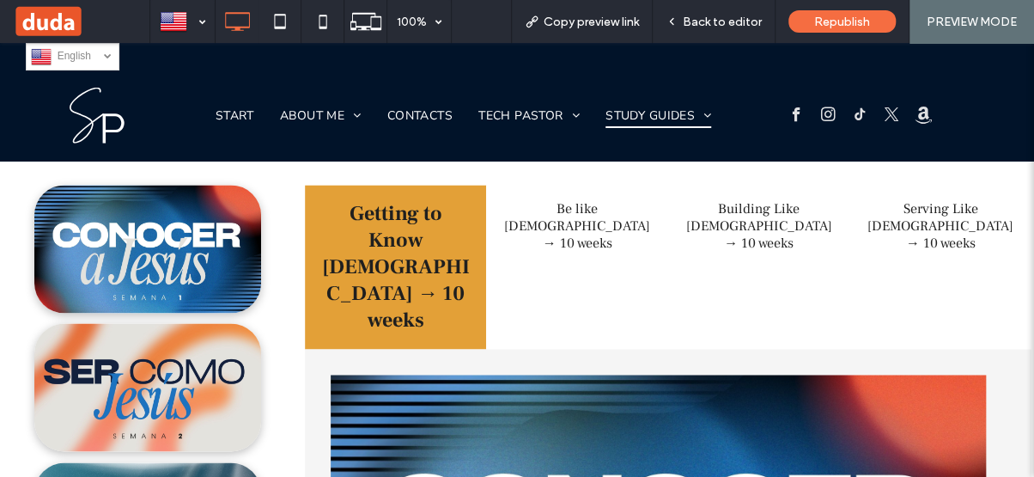
scroll to position [1092, 0]
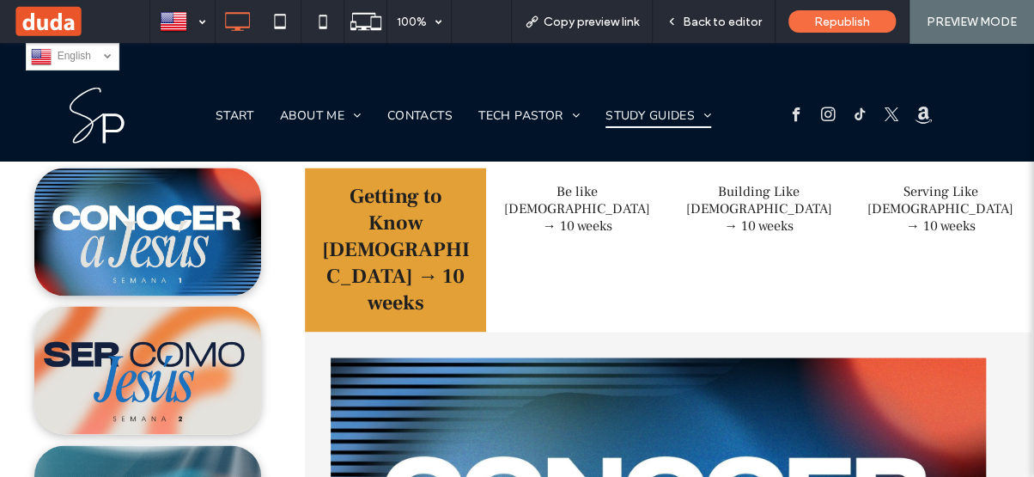
click at [159, 215] on img at bounding box center [147, 231] width 227 height 128
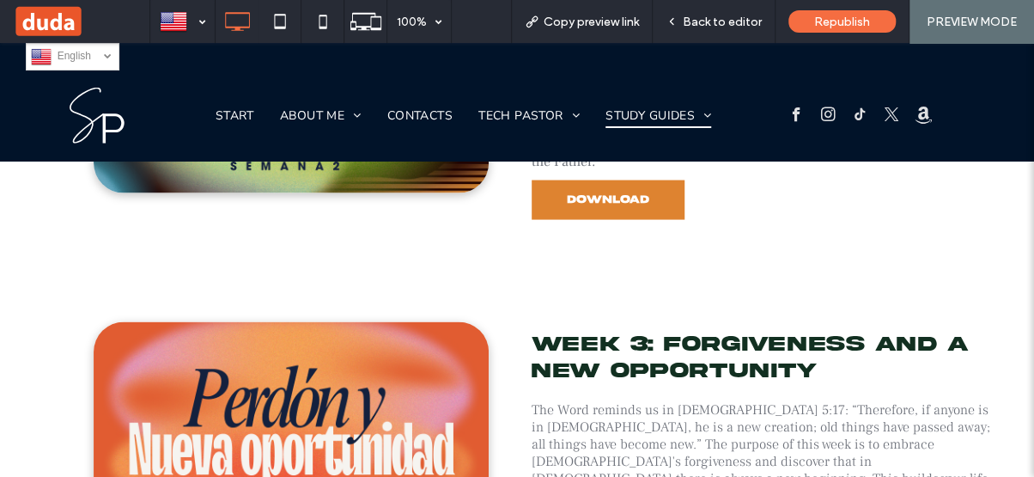
scroll to position [1483, 0]
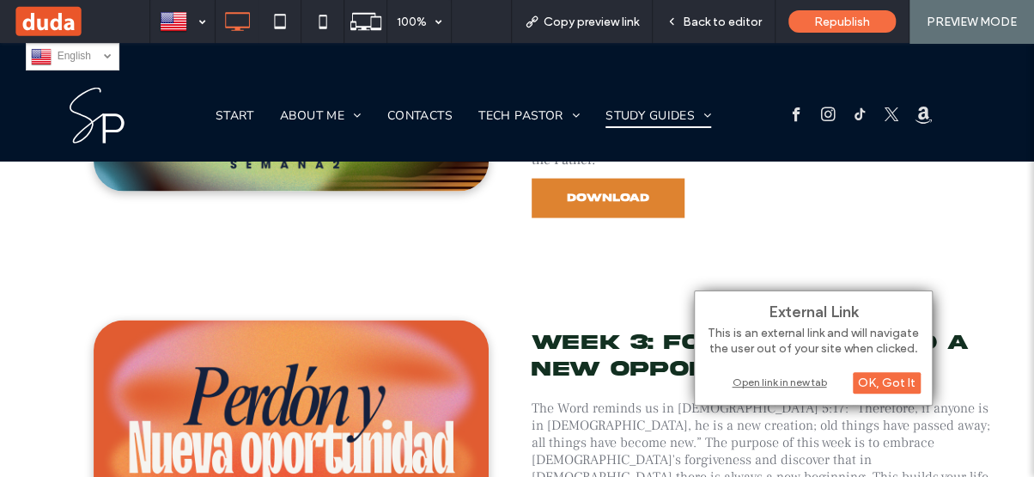
click at [773, 380] on div "Open link in new tab" at bounding box center [813, 382] width 215 height 18
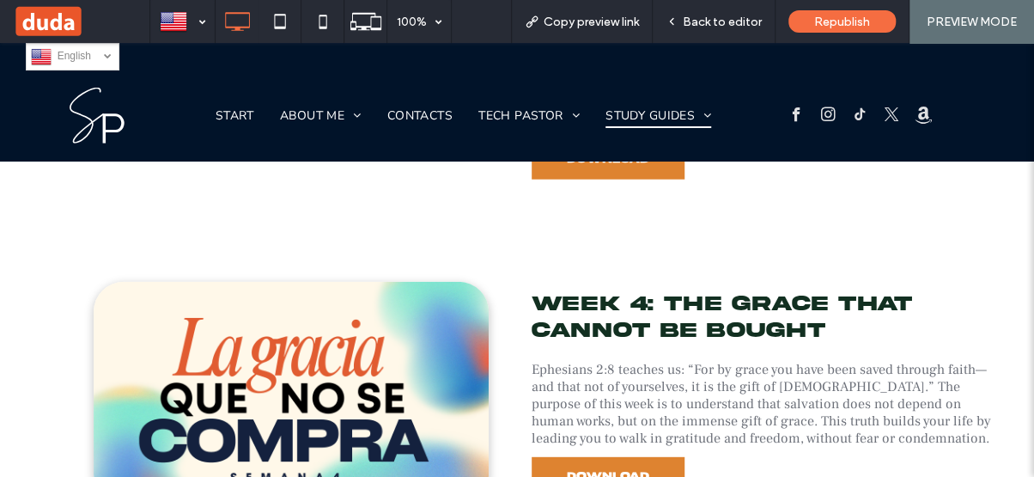
scroll to position [1951, 0]
